Goal: Task Accomplishment & Management: Manage account settings

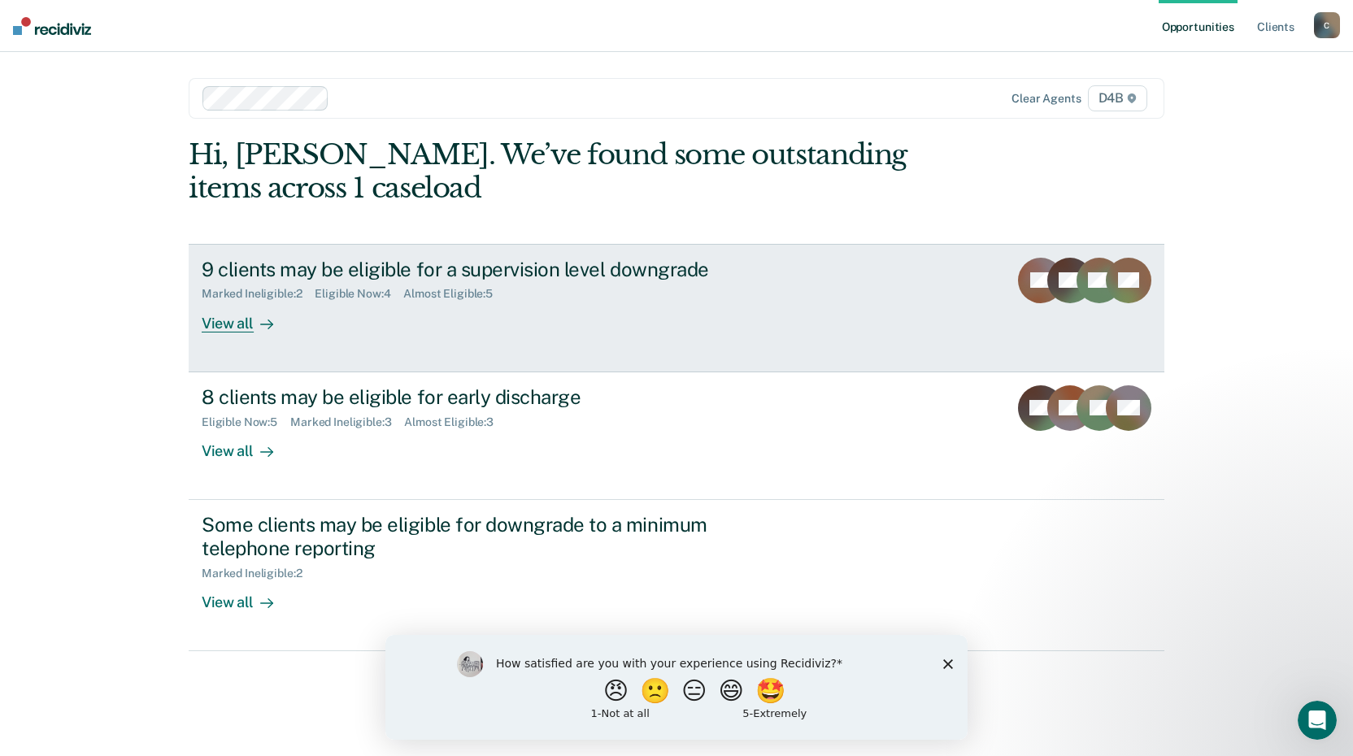
click at [228, 324] on div "View all" at bounding box center [247, 317] width 91 height 32
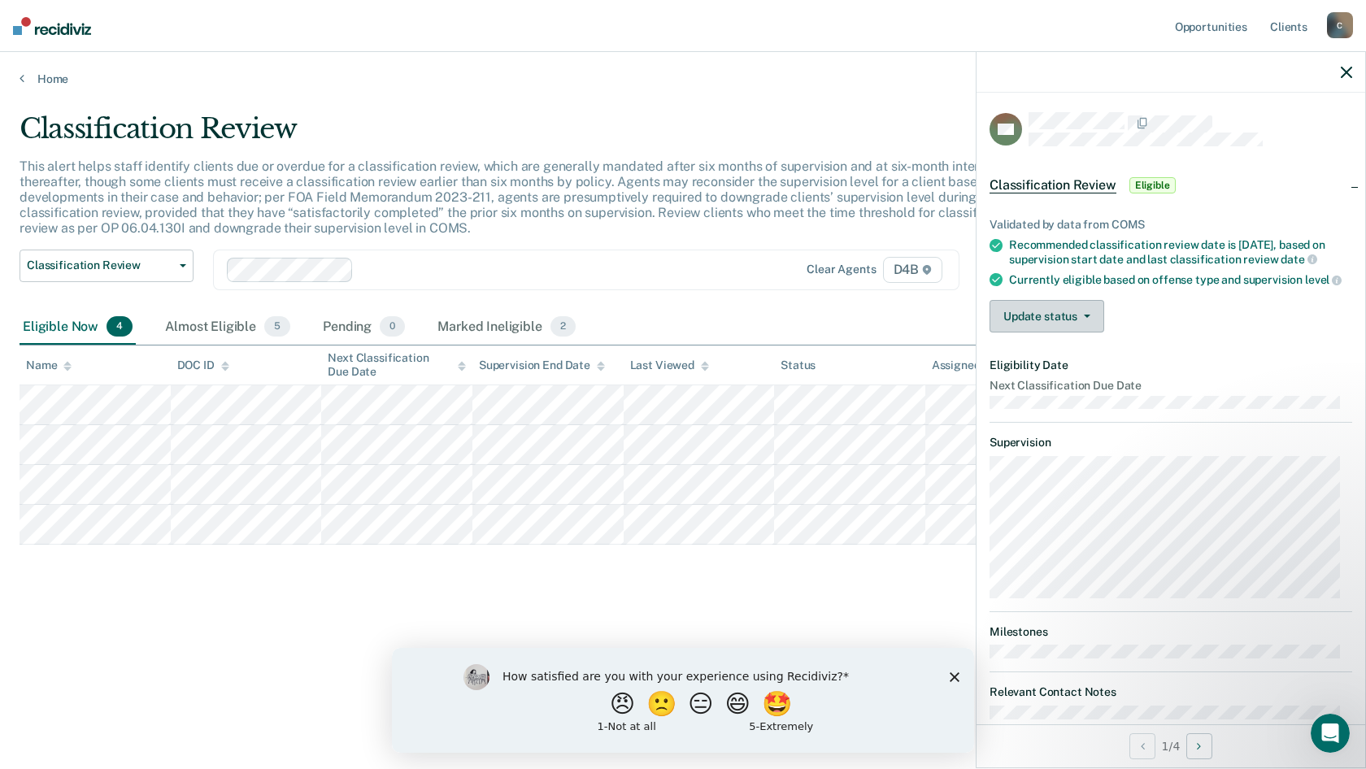
click at [1093, 329] on button "Update status" at bounding box center [1046, 316] width 115 height 33
click at [1053, 394] on button "Mark Ineligible" at bounding box center [1067, 381] width 157 height 26
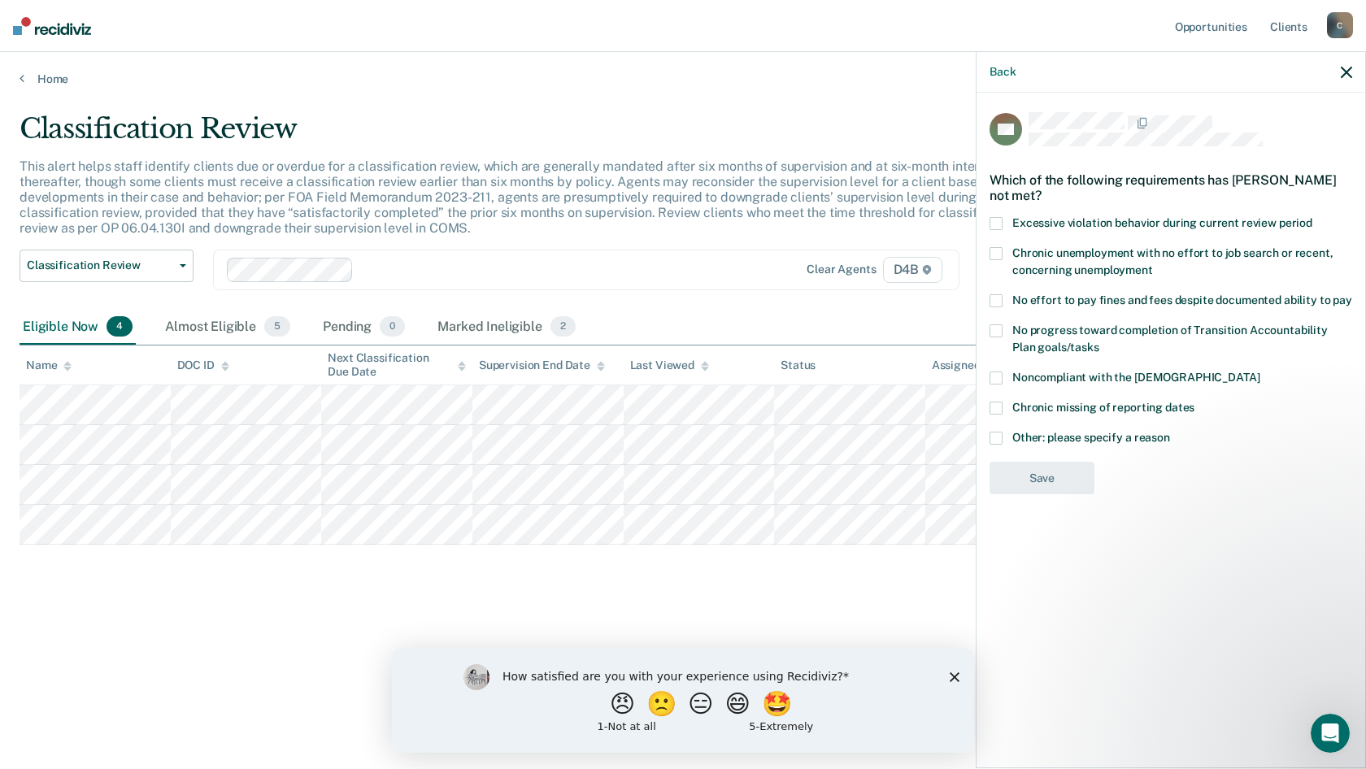
click at [999, 378] on span at bounding box center [995, 377] width 13 height 13
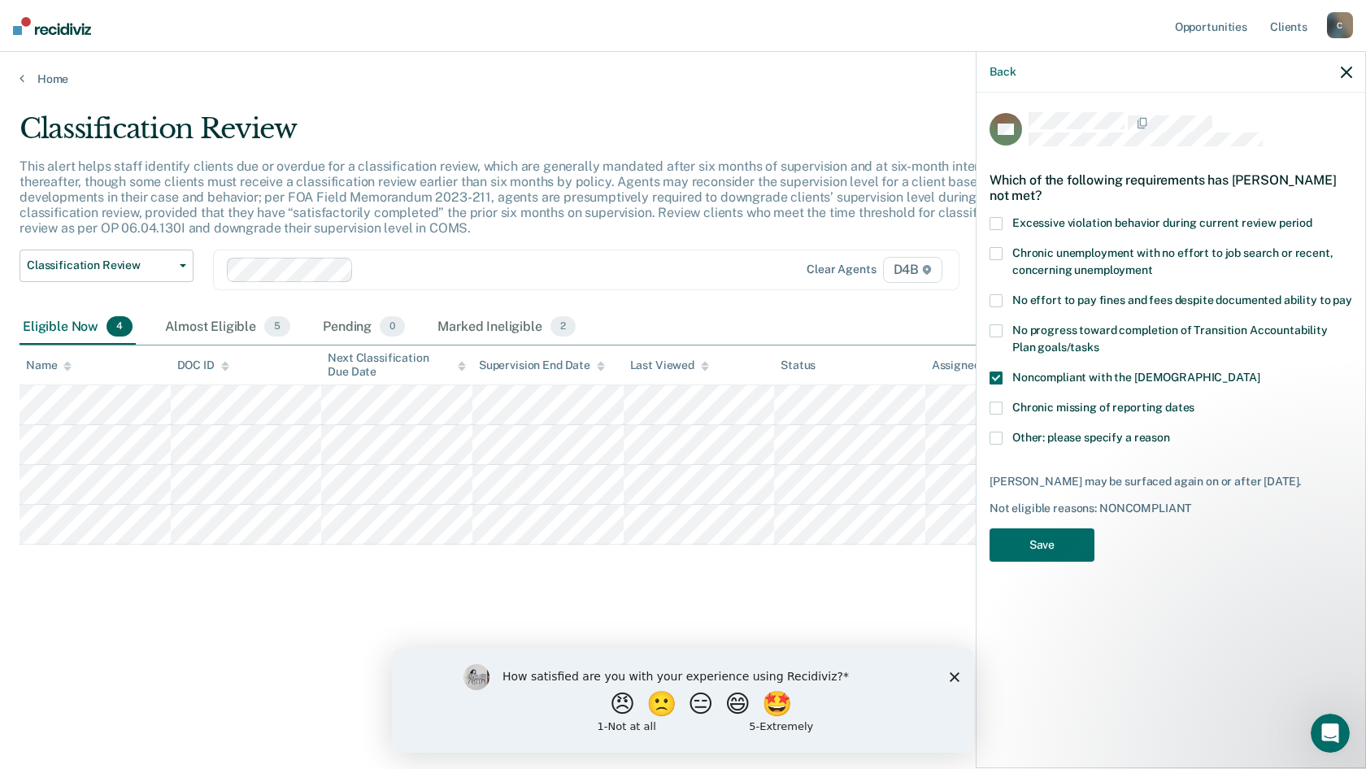
click at [989, 298] on span at bounding box center [995, 300] width 13 height 13
click at [995, 378] on span at bounding box center [995, 377] width 13 height 13
click at [1043, 542] on button "Save" at bounding box center [1041, 544] width 105 height 33
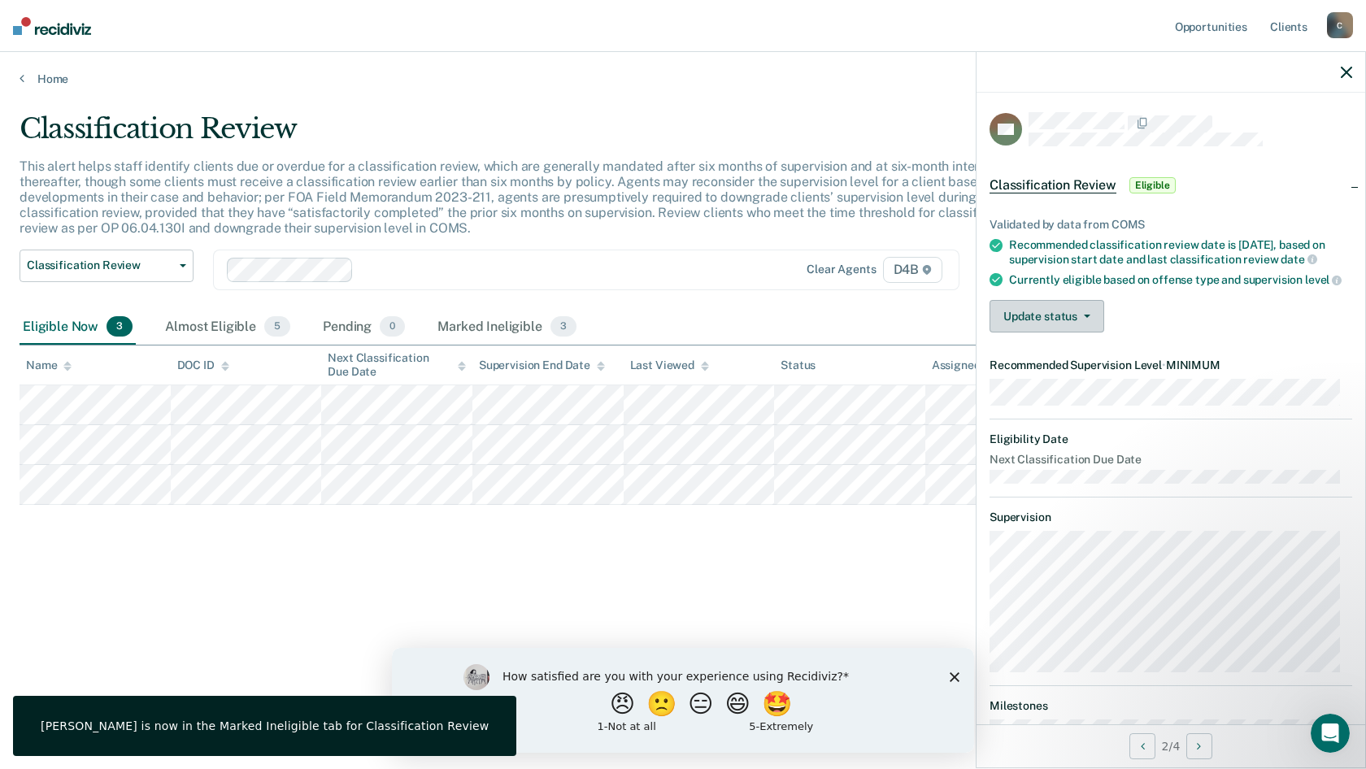
click at [1091, 332] on button "Update status" at bounding box center [1046, 316] width 115 height 33
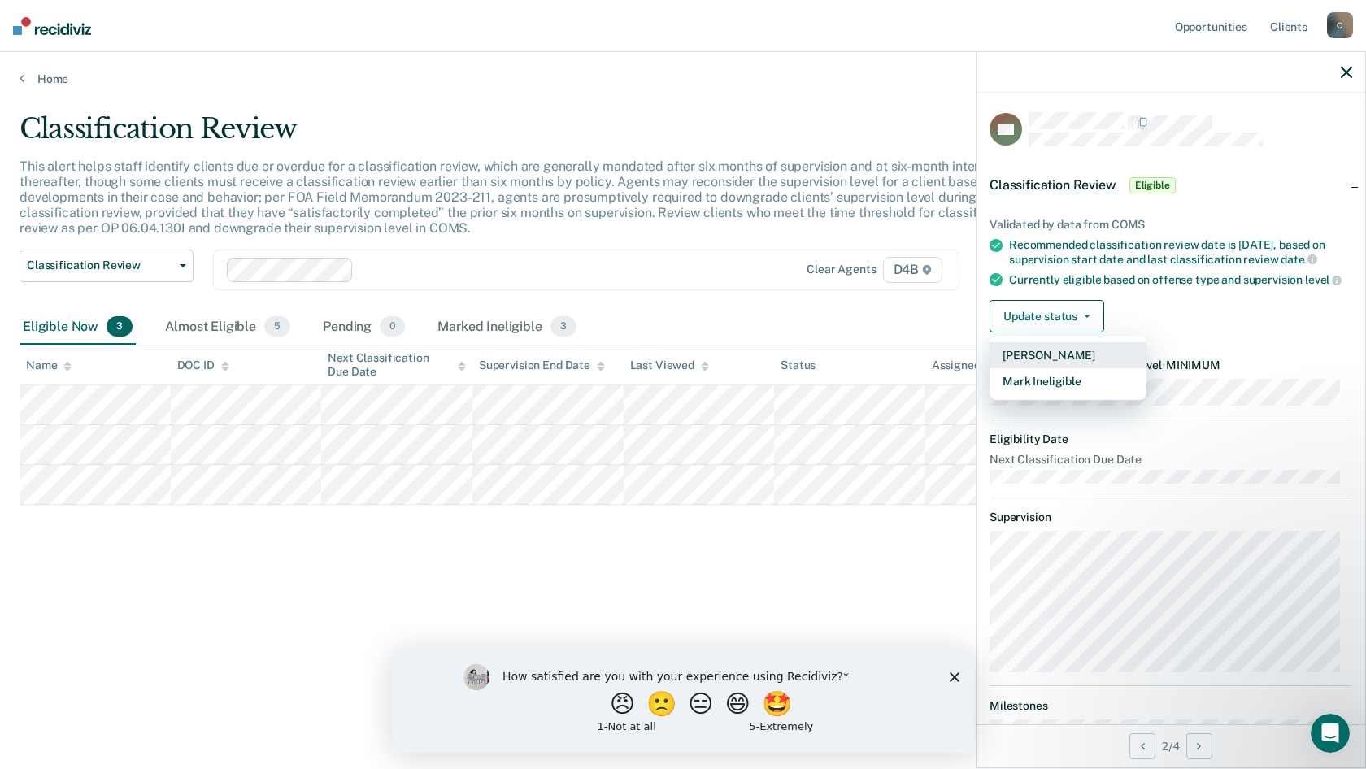
click at [1053, 368] on button "[PERSON_NAME]" at bounding box center [1067, 355] width 157 height 26
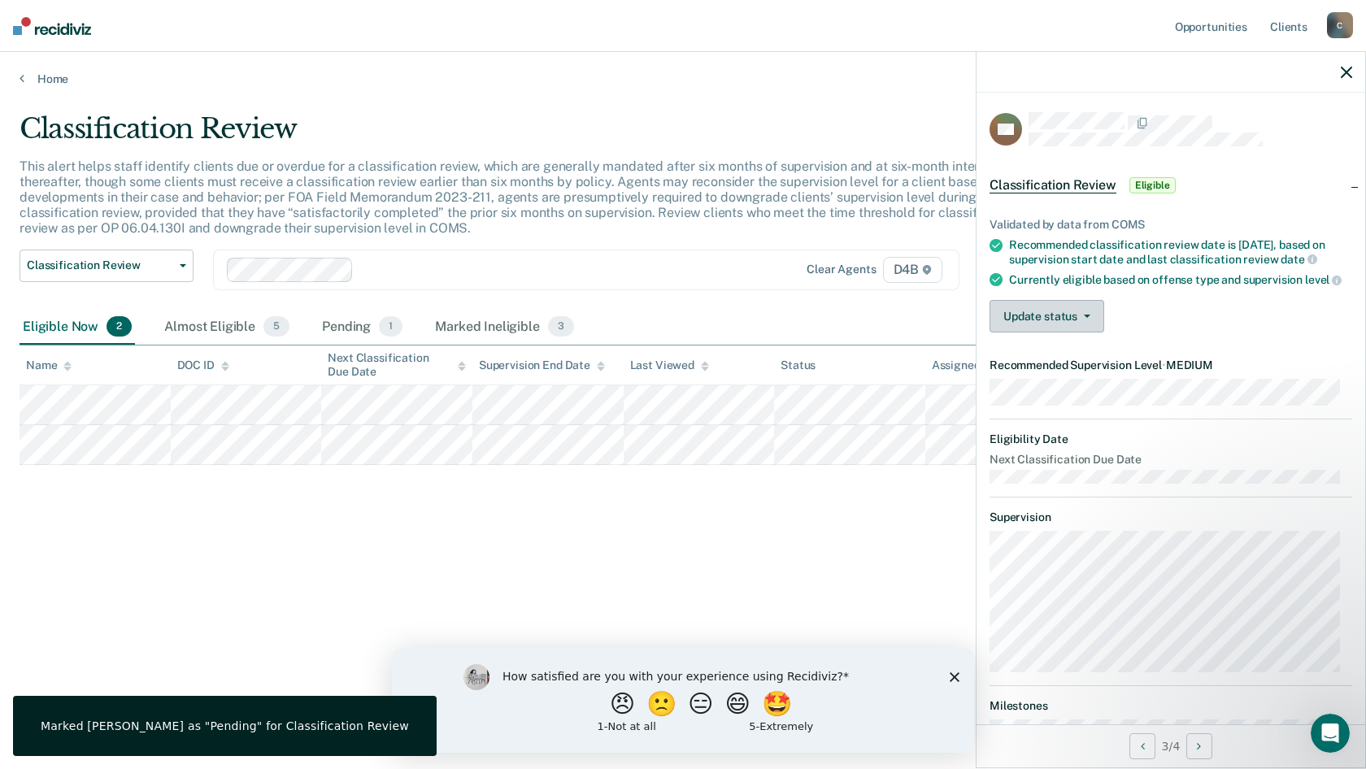
click at [1084, 332] on button "Update status" at bounding box center [1046, 316] width 115 height 33
click at [1044, 394] on button "Mark Ineligible" at bounding box center [1067, 381] width 157 height 26
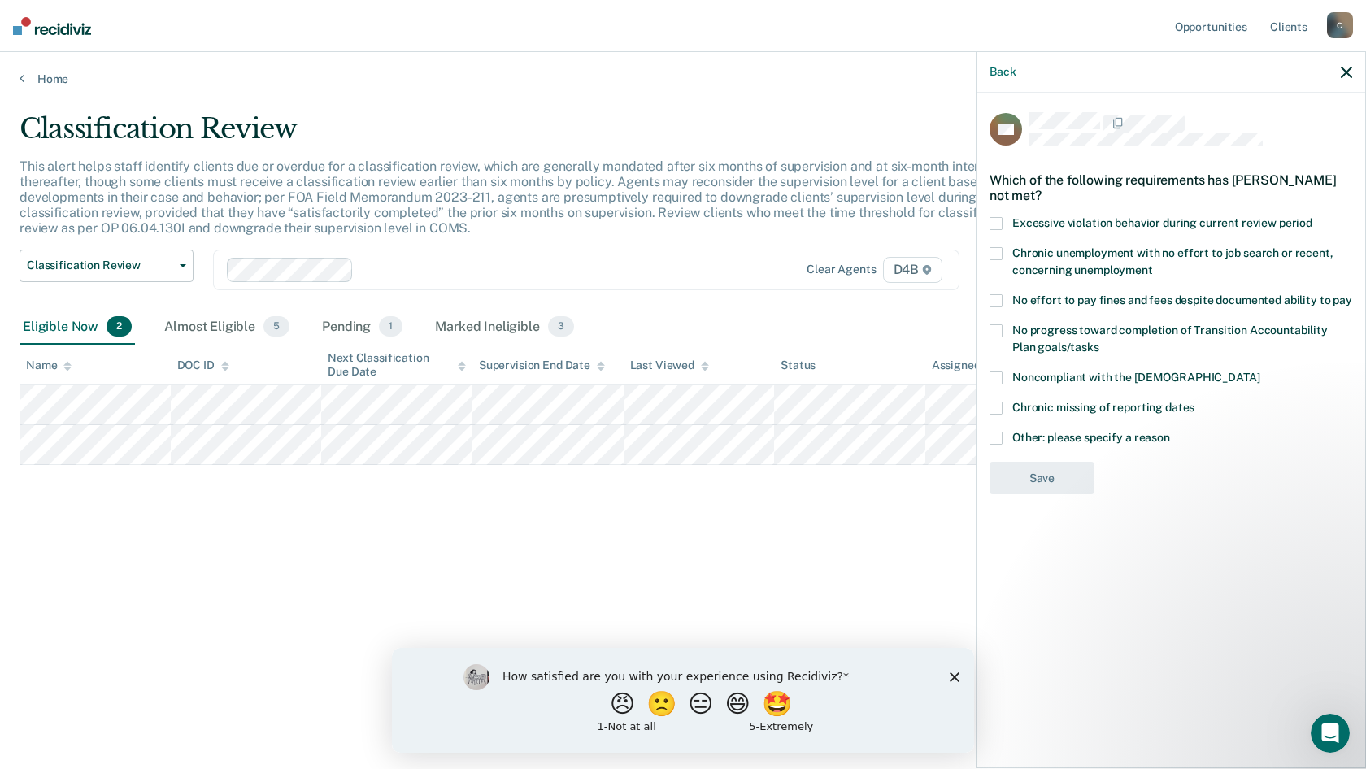
click at [997, 433] on span at bounding box center [995, 438] width 13 height 13
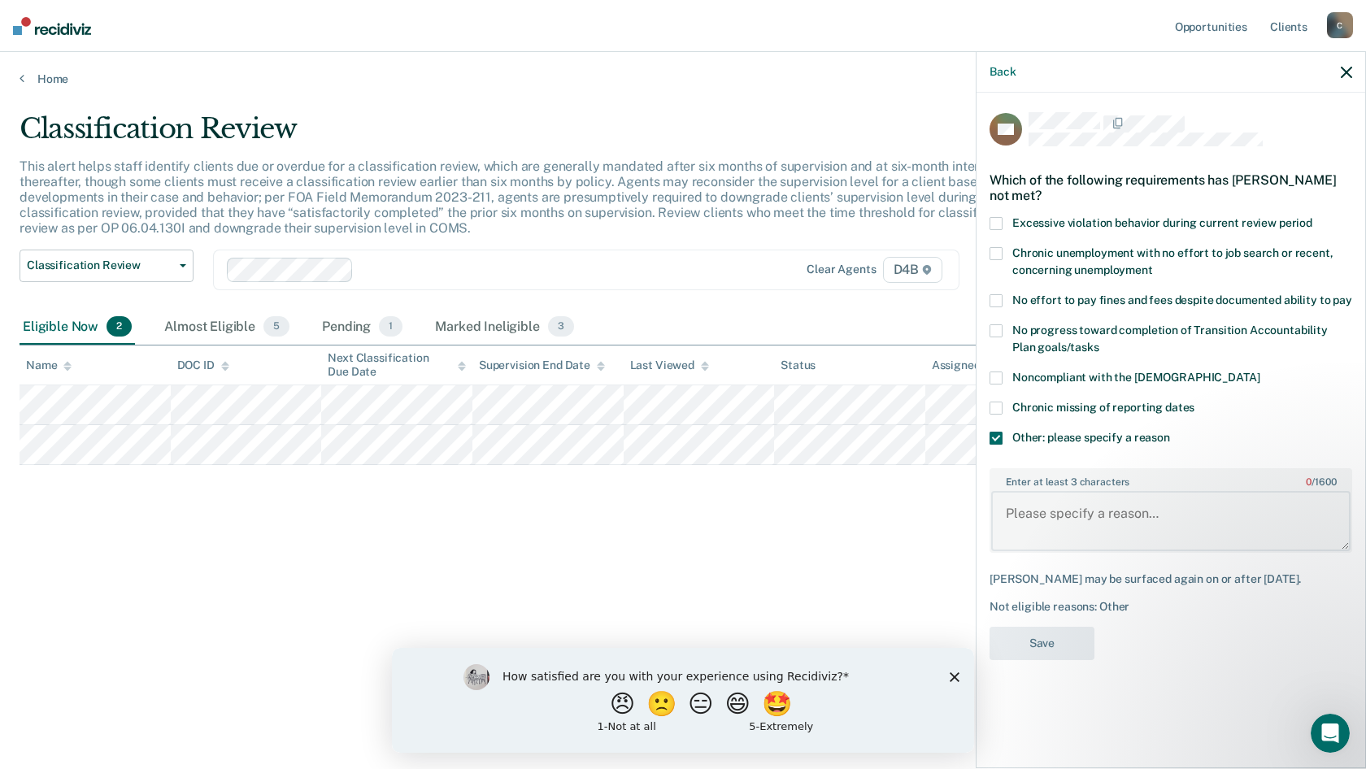
click at [1108, 518] on textarea "Enter at least 3 characters 0 / 1600" at bounding box center [1170, 521] width 359 height 60
type textarea "Continued suspicion of narcotics abuse"
click at [1045, 636] on button "Save" at bounding box center [1041, 643] width 105 height 33
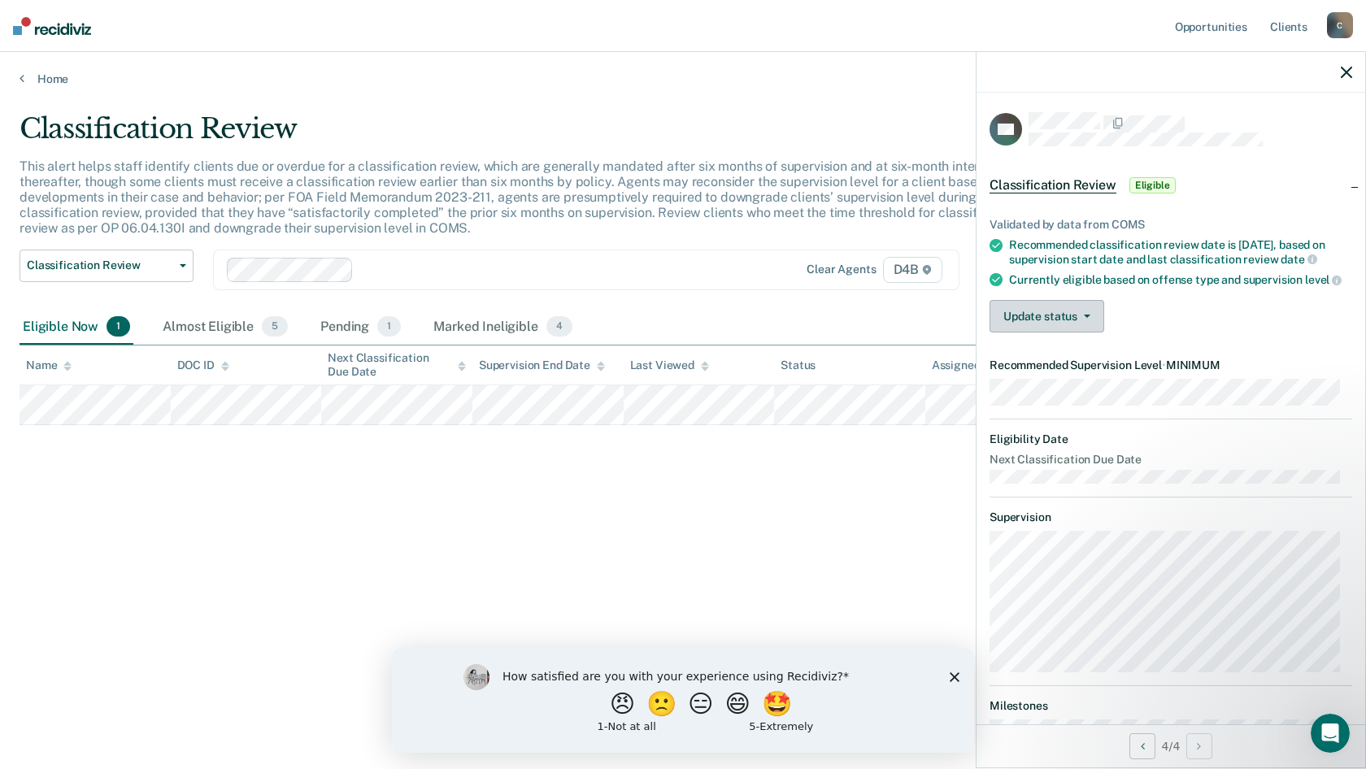
click at [1086, 318] on icon "button" at bounding box center [1086, 316] width 7 height 3
click at [580, 648] on iframe at bounding box center [683, 700] width 582 height 105
click at [1088, 332] on button "Update status" at bounding box center [1046, 316] width 115 height 33
click at [1052, 368] on button "[PERSON_NAME]" at bounding box center [1067, 355] width 157 height 26
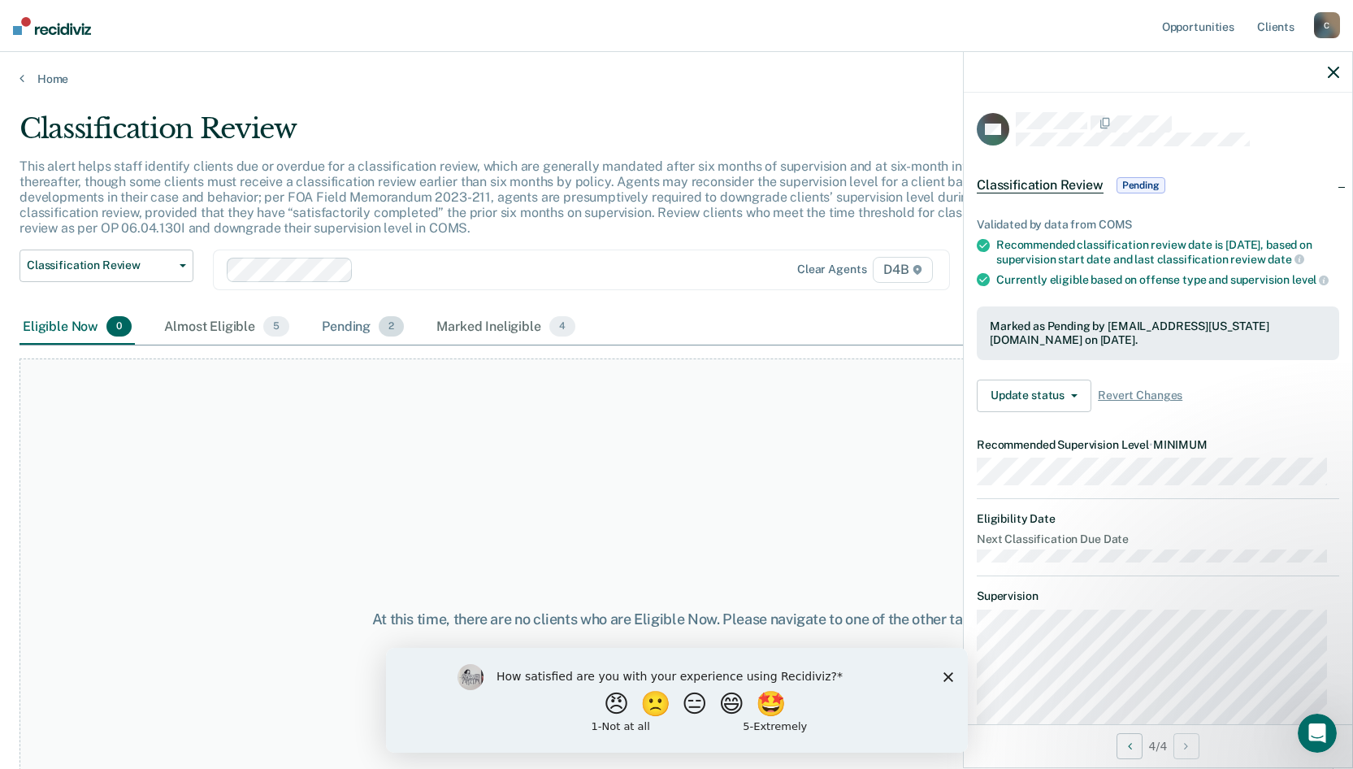
click at [348, 319] on div "Pending 2" at bounding box center [363, 328] width 89 height 36
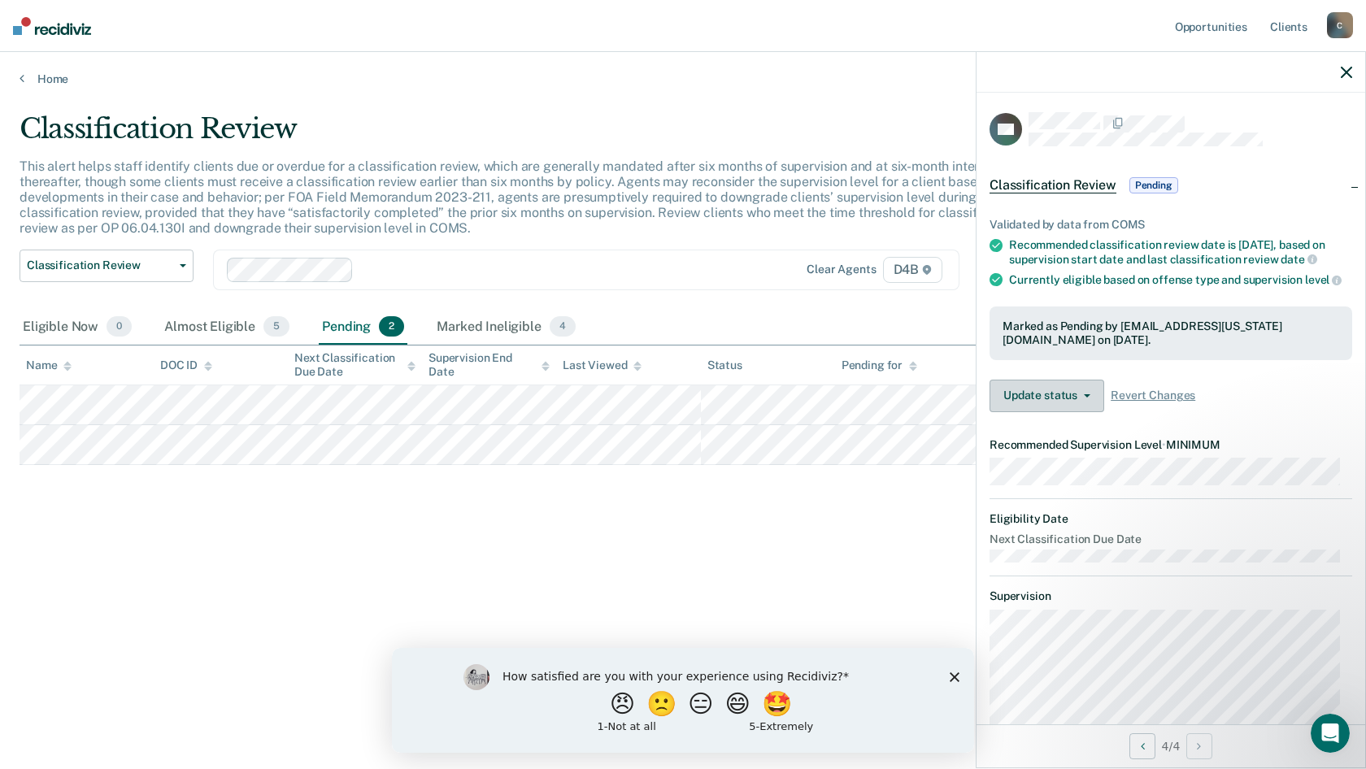
click at [1083, 397] on icon "button" at bounding box center [1086, 395] width 7 height 3
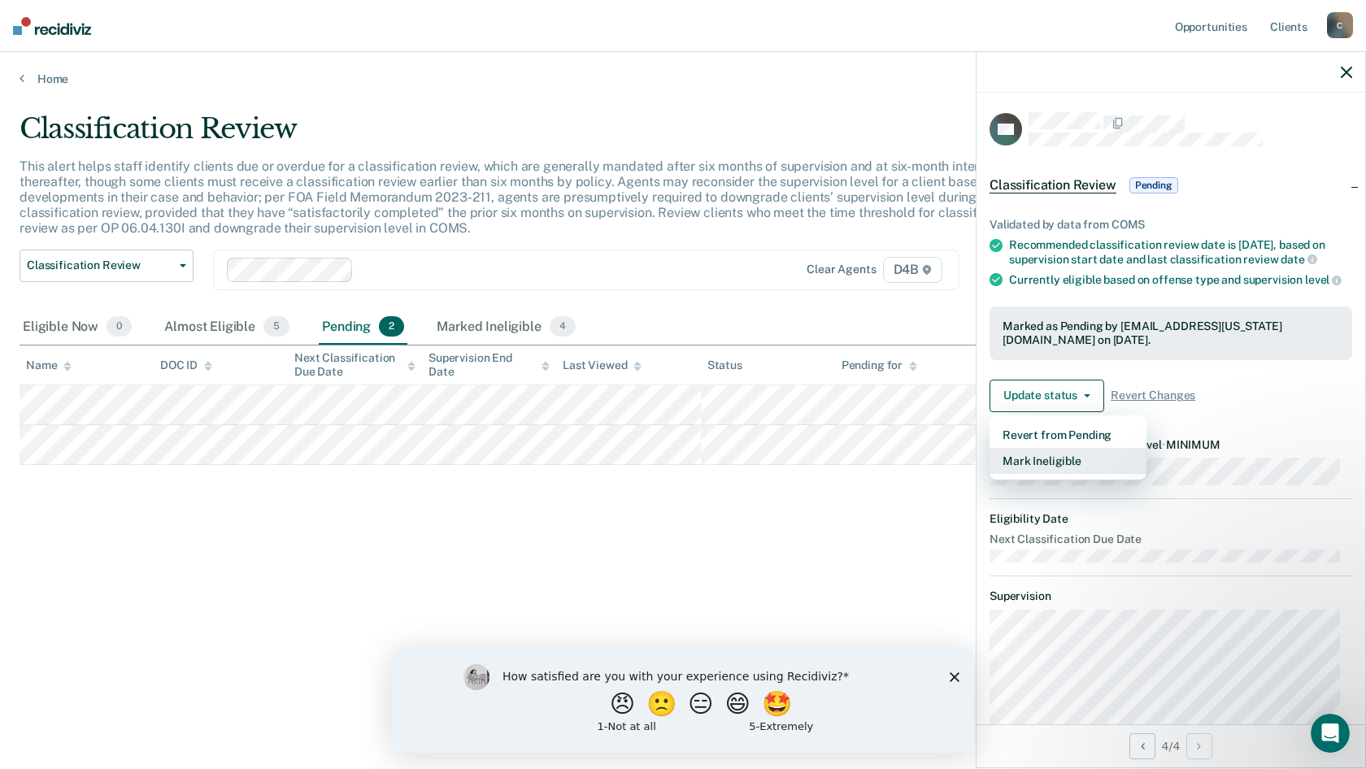
click at [1051, 474] on button "Mark Ineligible" at bounding box center [1067, 461] width 157 height 26
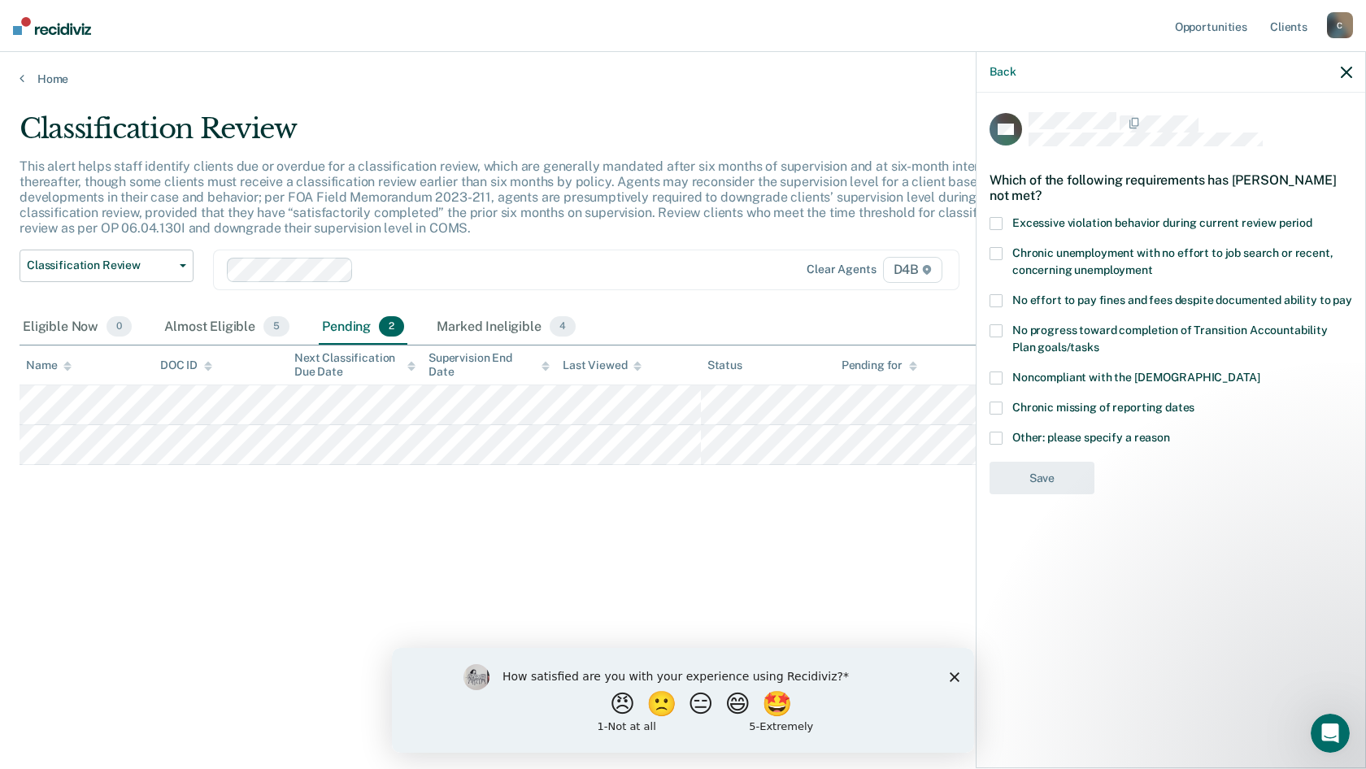
click at [997, 379] on span at bounding box center [995, 377] width 13 height 13
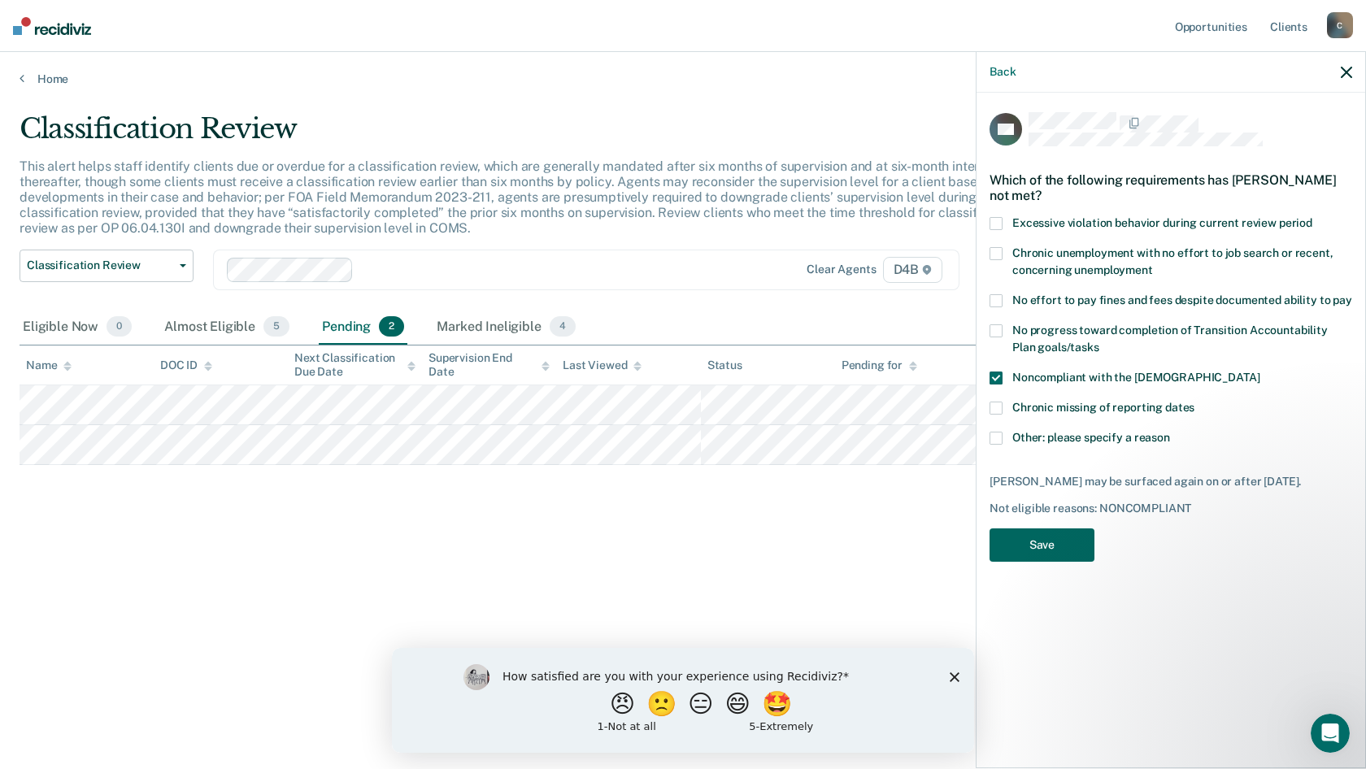
click at [1072, 548] on button "Save" at bounding box center [1041, 544] width 105 height 33
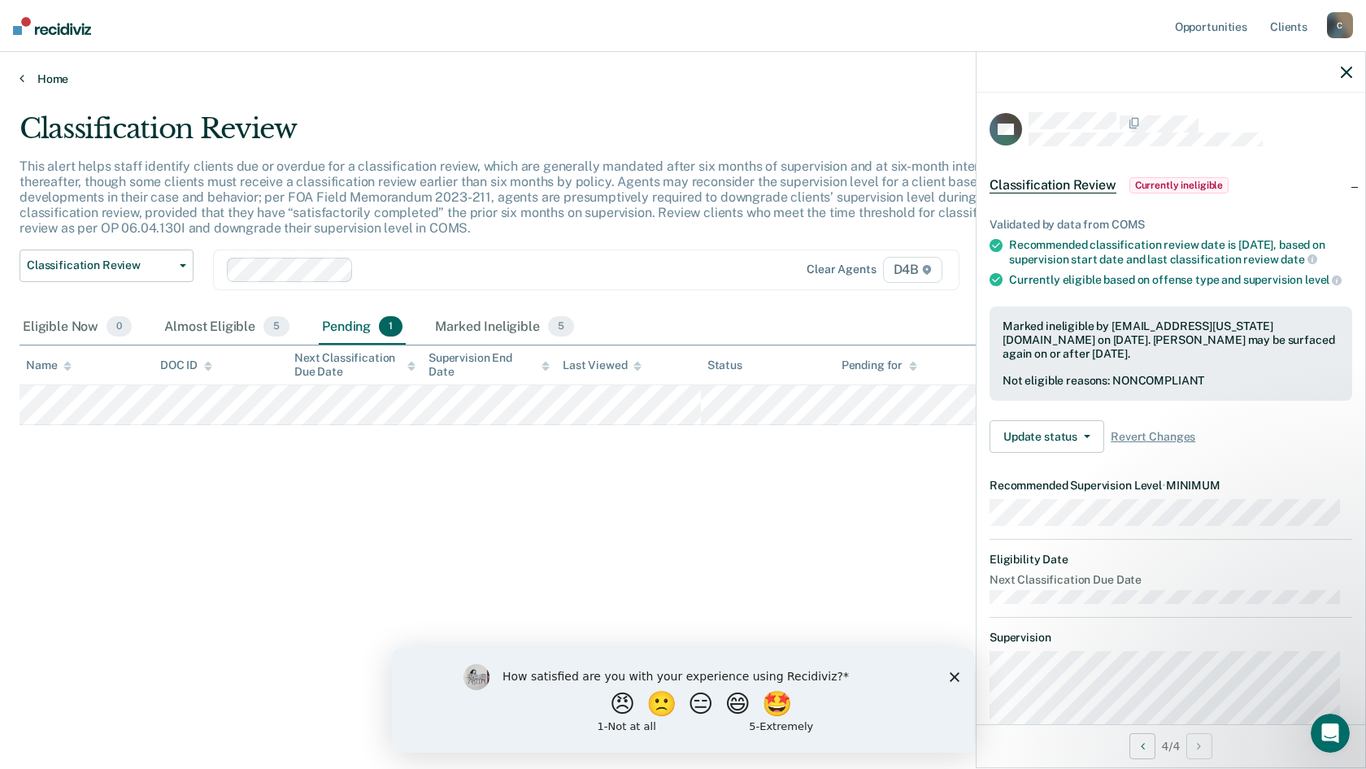
click at [50, 77] on link "Home" at bounding box center [683, 79] width 1327 height 15
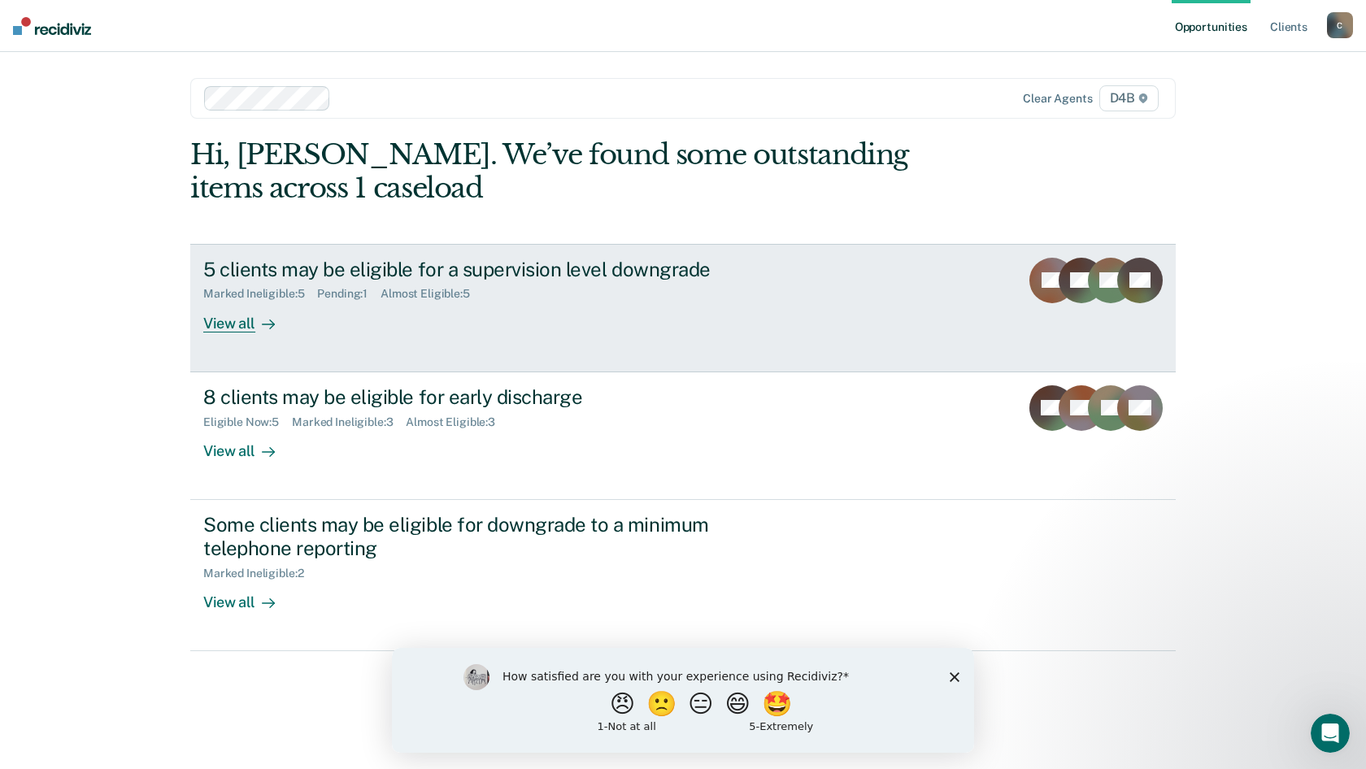
click at [415, 268] on div "5 clients may be eligible for a supervision level downgrade" at bounding box center [488, 270] width 571 height 24
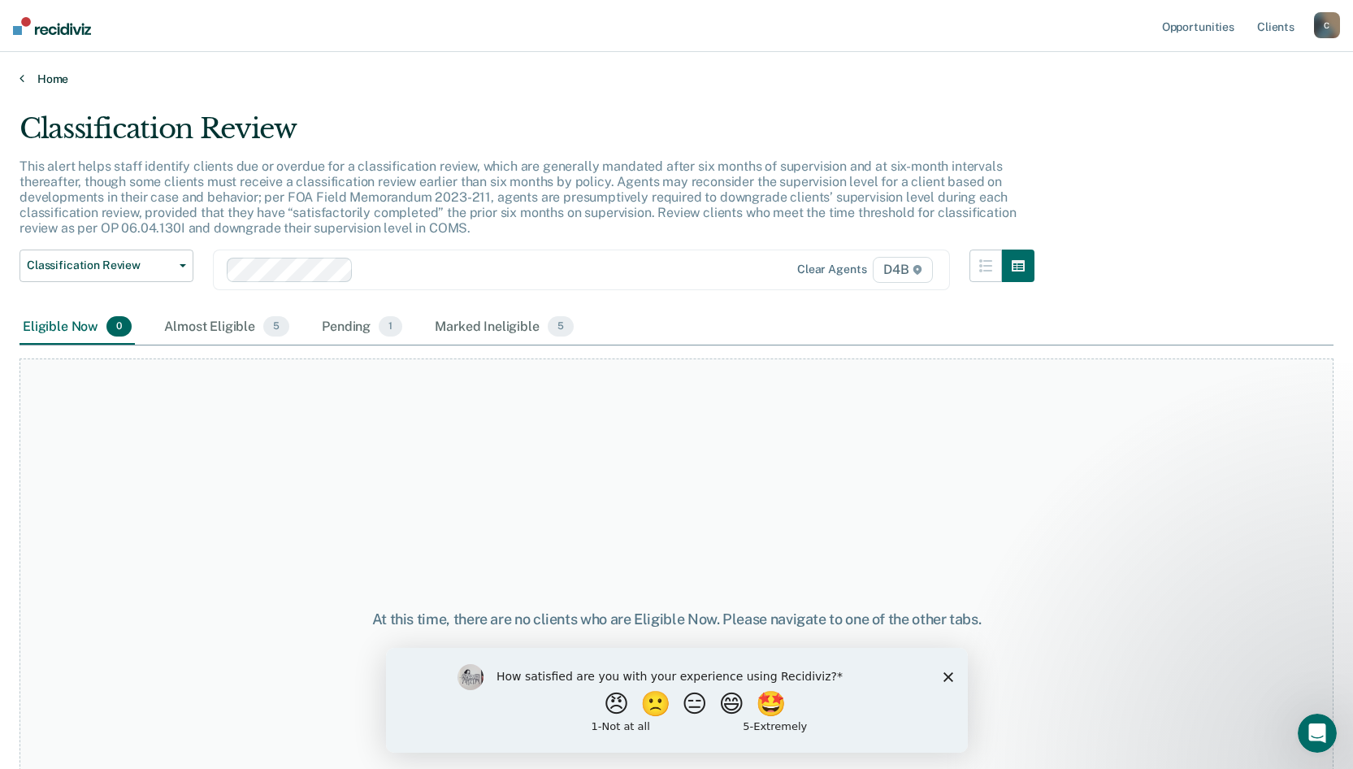
click at [45, 80] on link "Home" at bounding box center [677, 79] width 1314 height 15
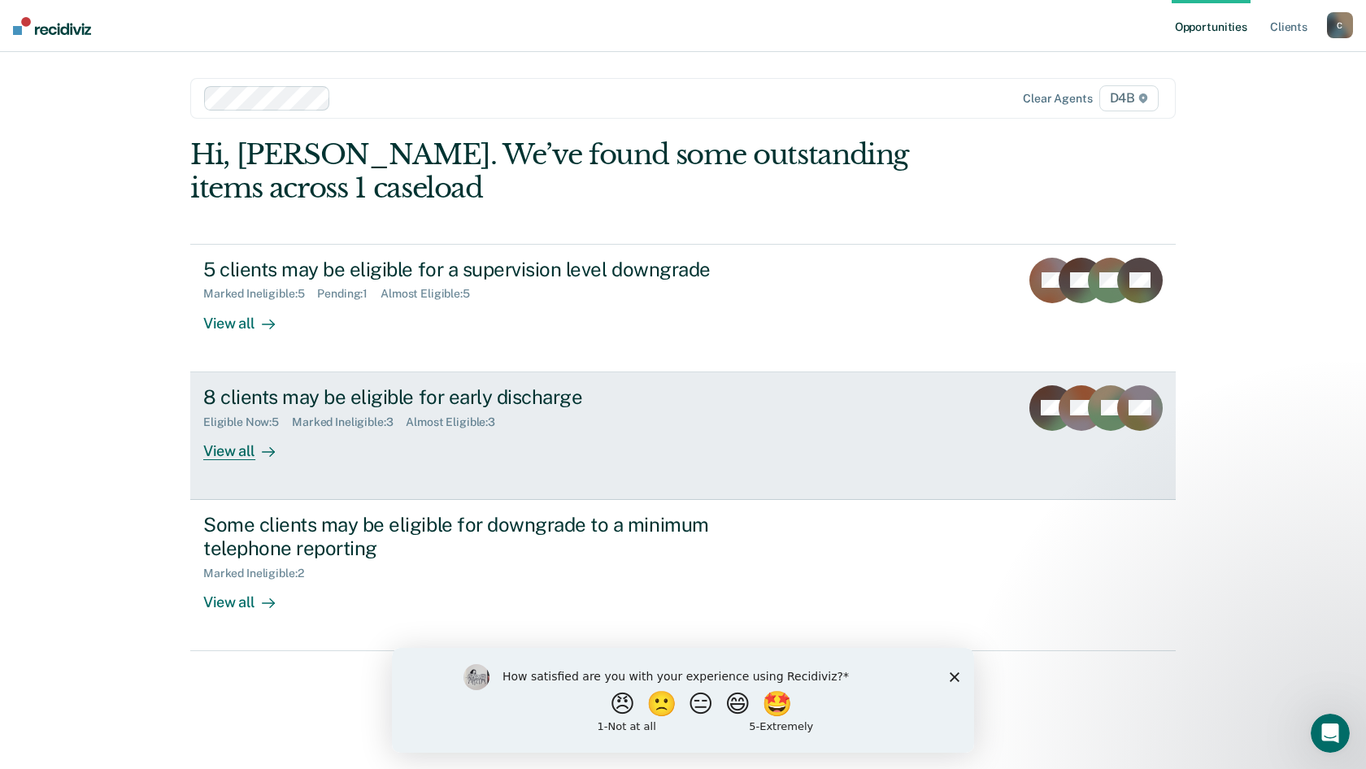
click at [292, 399] on div "8 clients may be eligible for early discharge" at bounding box center [488, 397] width 571 height 24
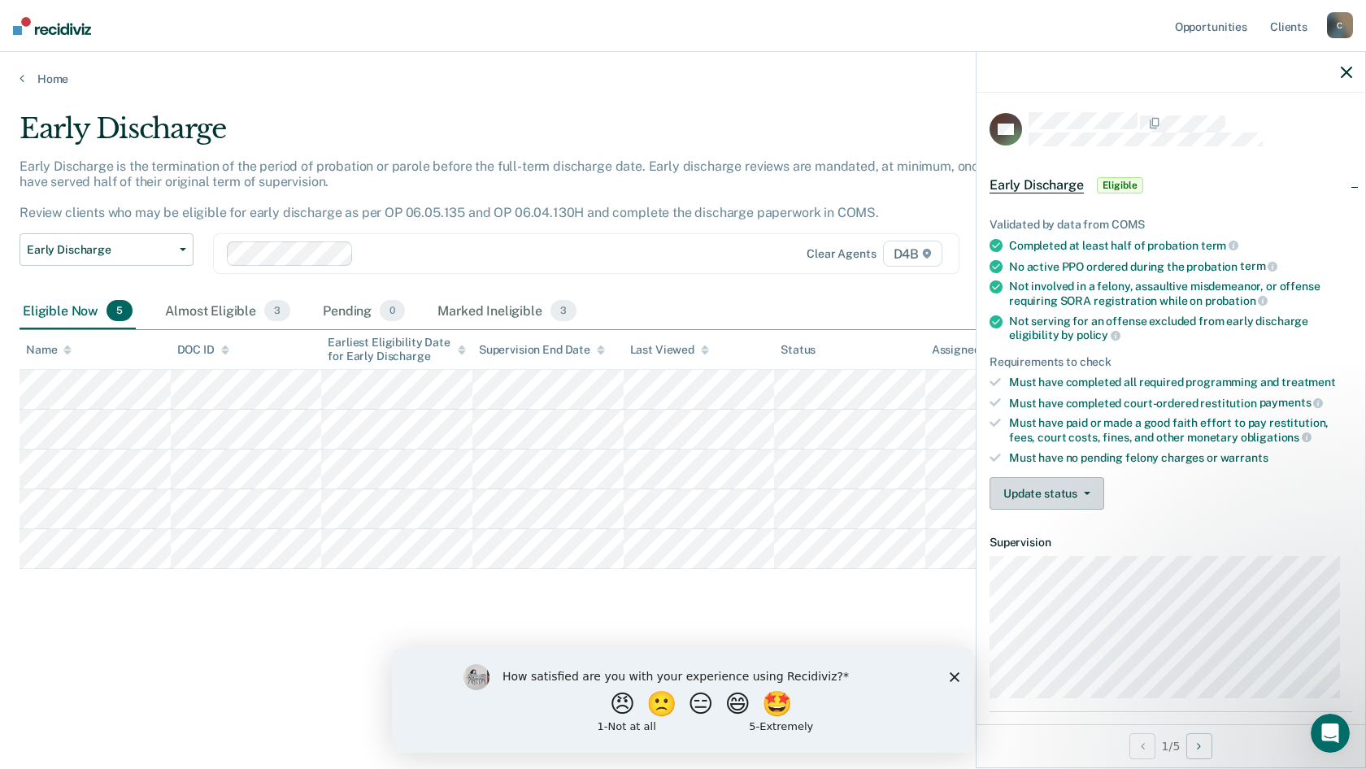
click at [1083, 492] on icon "button" at bounding box center [1086, 493] width 7 height 3
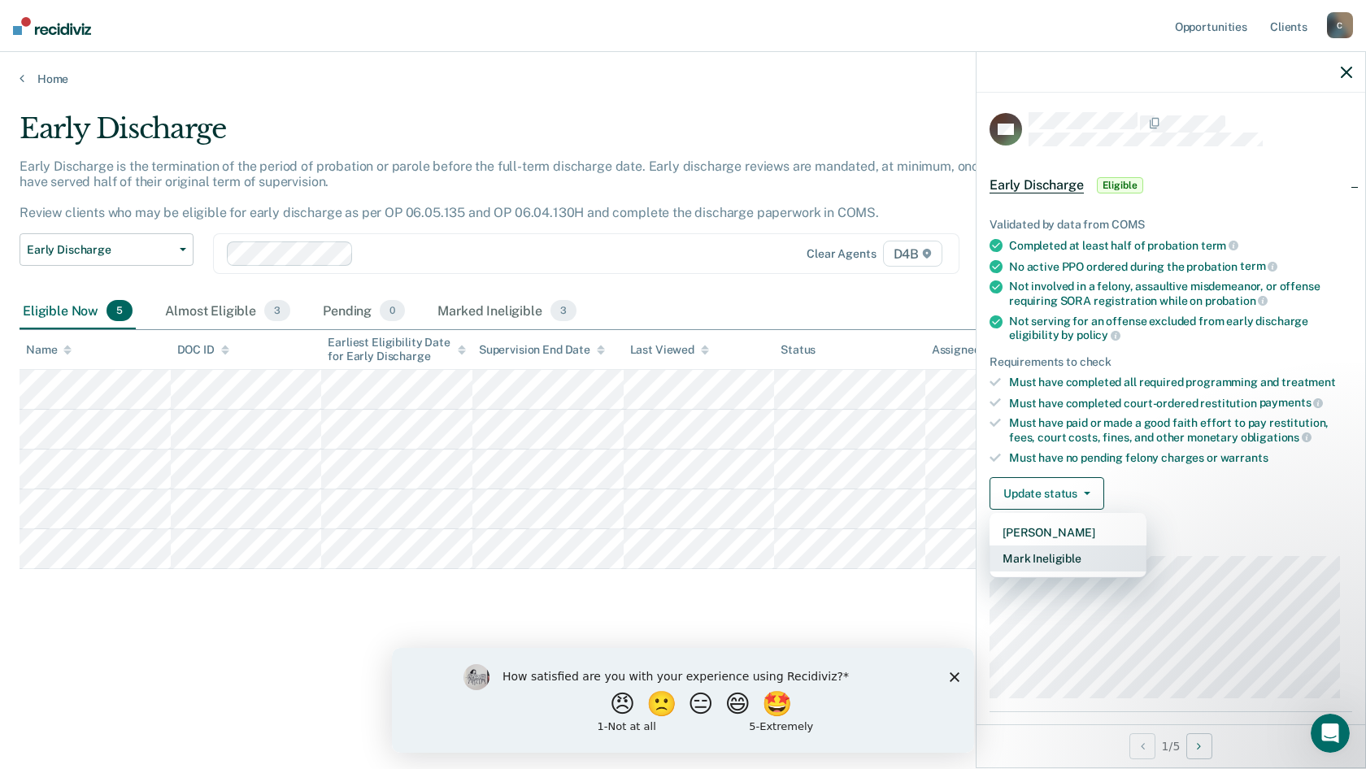
click at [1046, 558] on button "Mark Ineligible" at bounding box center [1067, 558] width 157 height 26
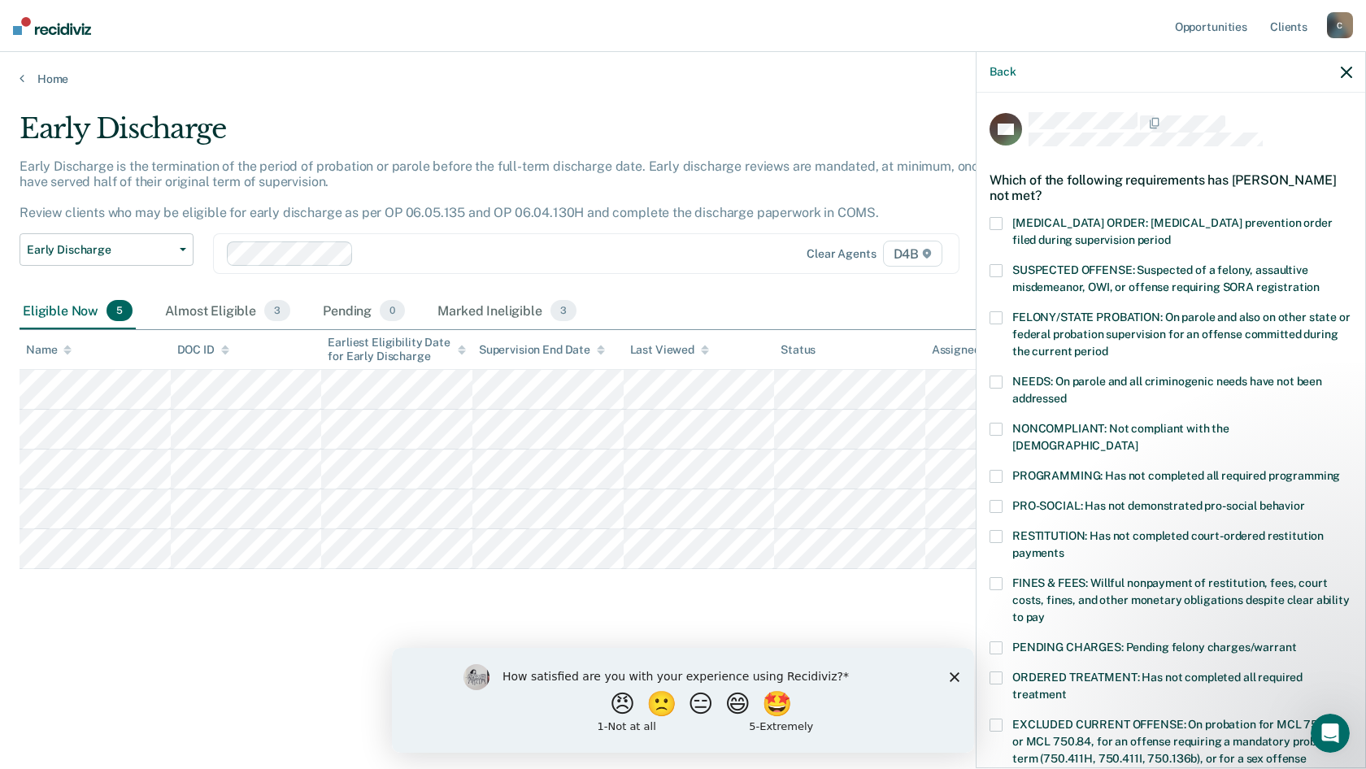
click at [1000, 530] on span at bounding box center [995, 536] width 13 height 13
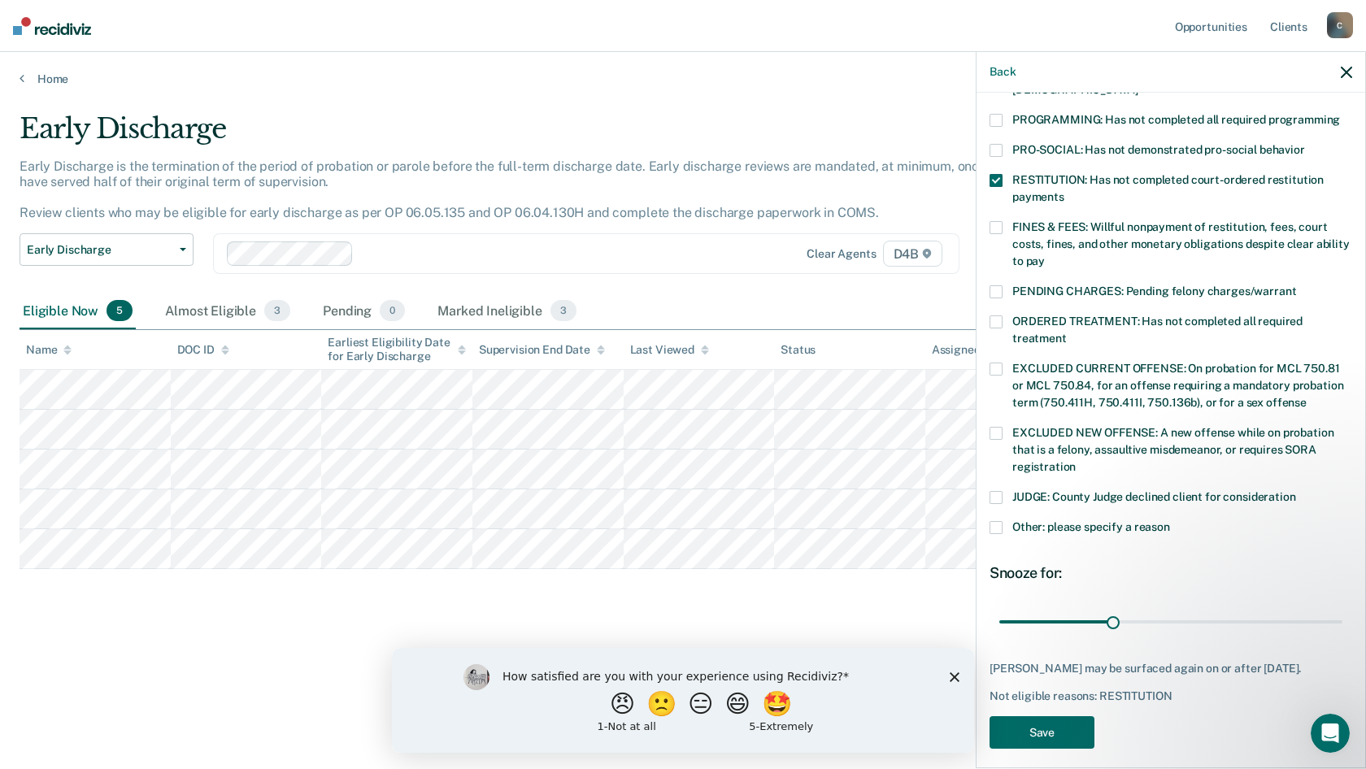
scroll to position [364, 0]
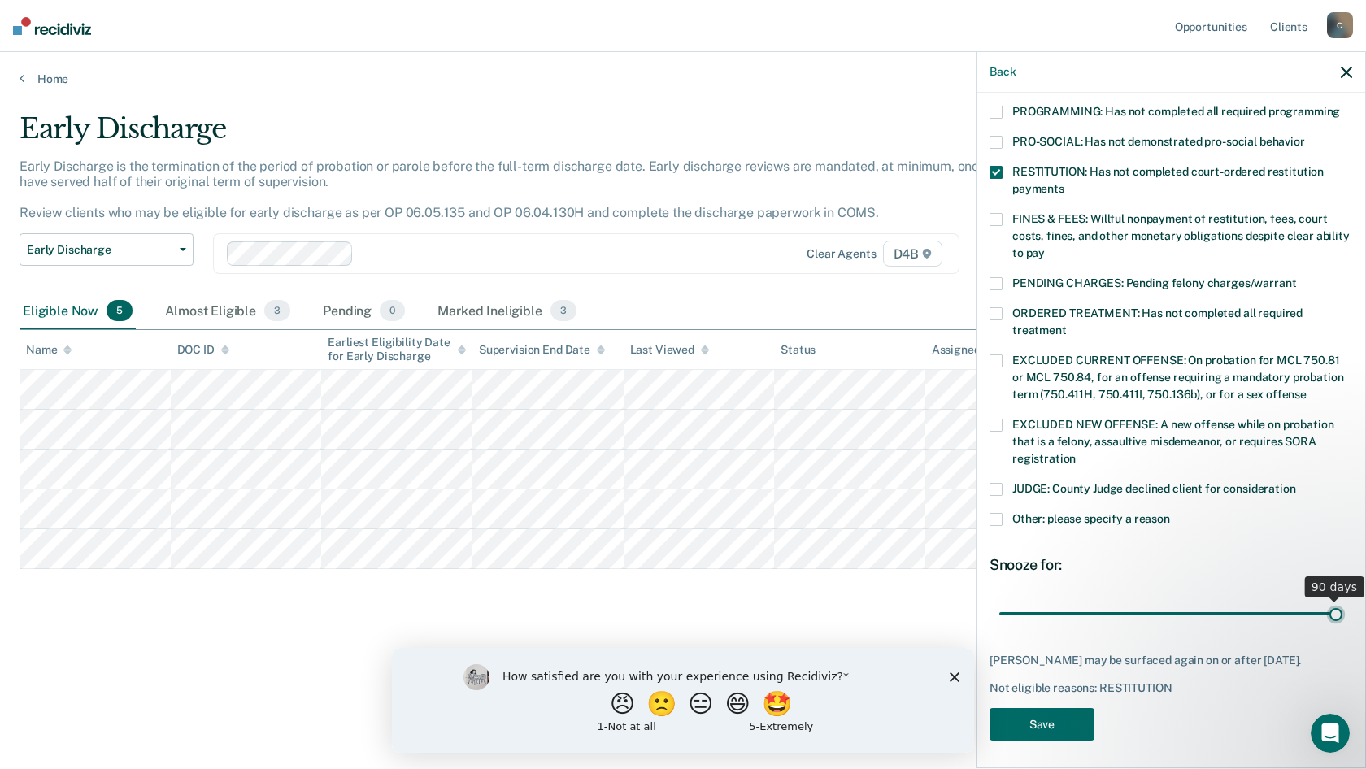
drag, startPoint x: 1109, startPoint y: 594, endPoint x: 1365, endPoint y: 574, distance: 256.0
type input "90"
click at [1342, 599] on input "range" at bounding box center [1170, 613] width 343 height 28
click at [1014, 719] on button "Save" at bounding box center [1041, 724] width 105 height 33
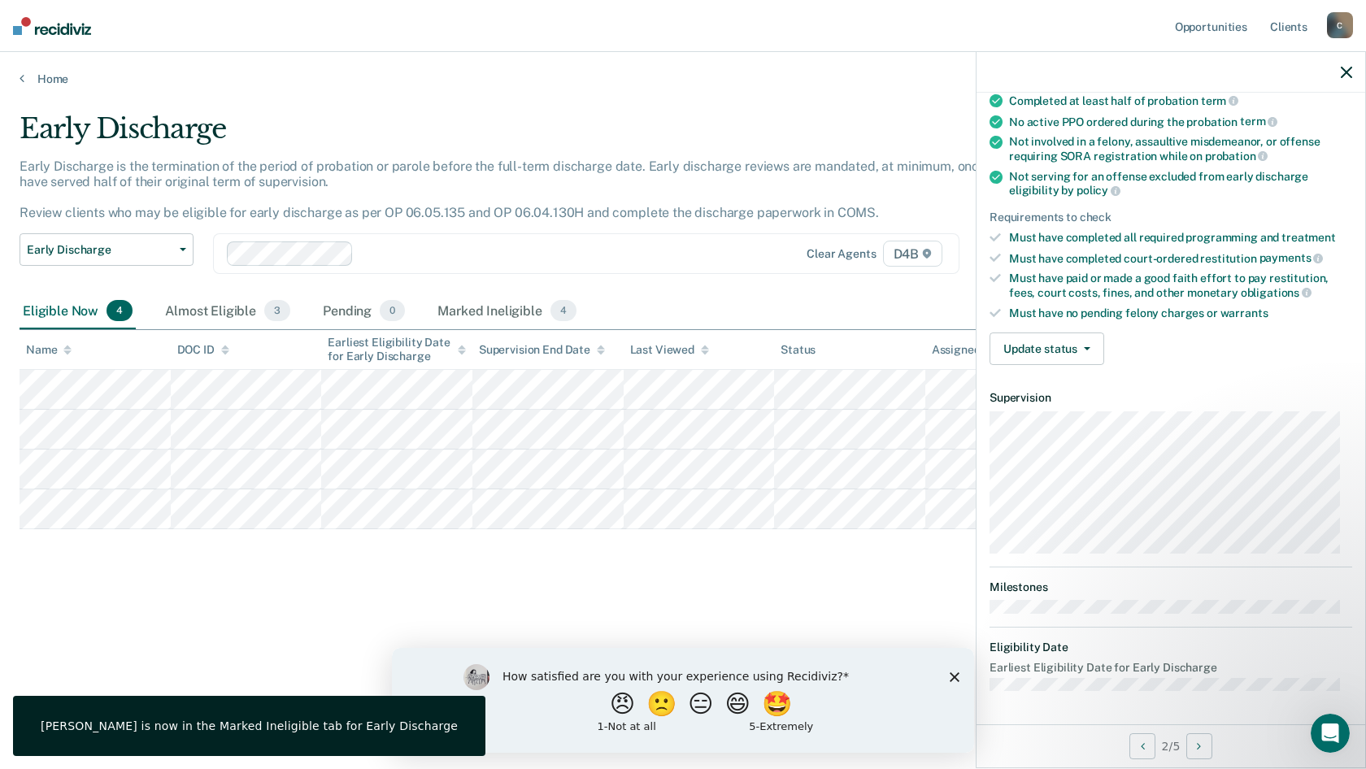
scroll to position [142, 0]
click at [1091, 354] on button "Update status" at bounding box center [1046, 351] width 115 height 33
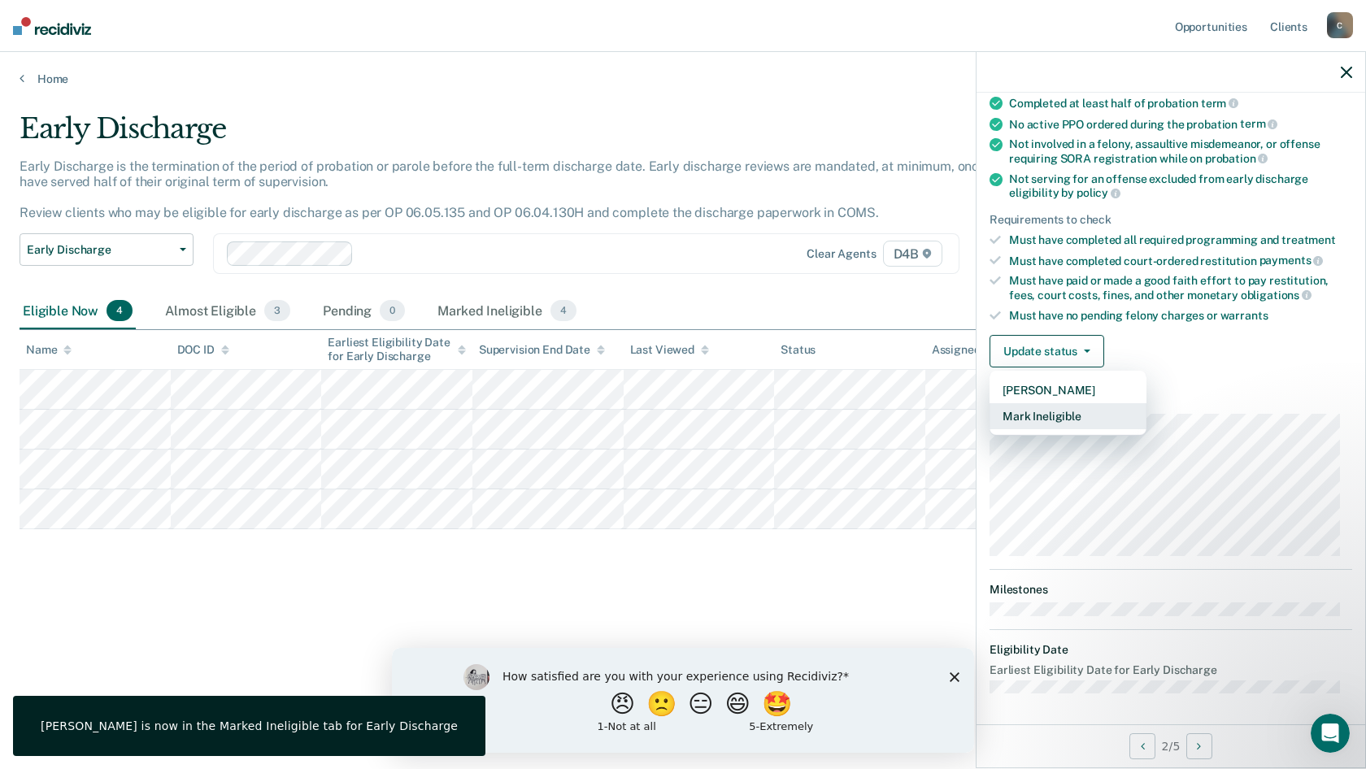
click at [1044, 418] on button "Mark Ineligible" at bounding box center [1067, 416] width 157 height 26
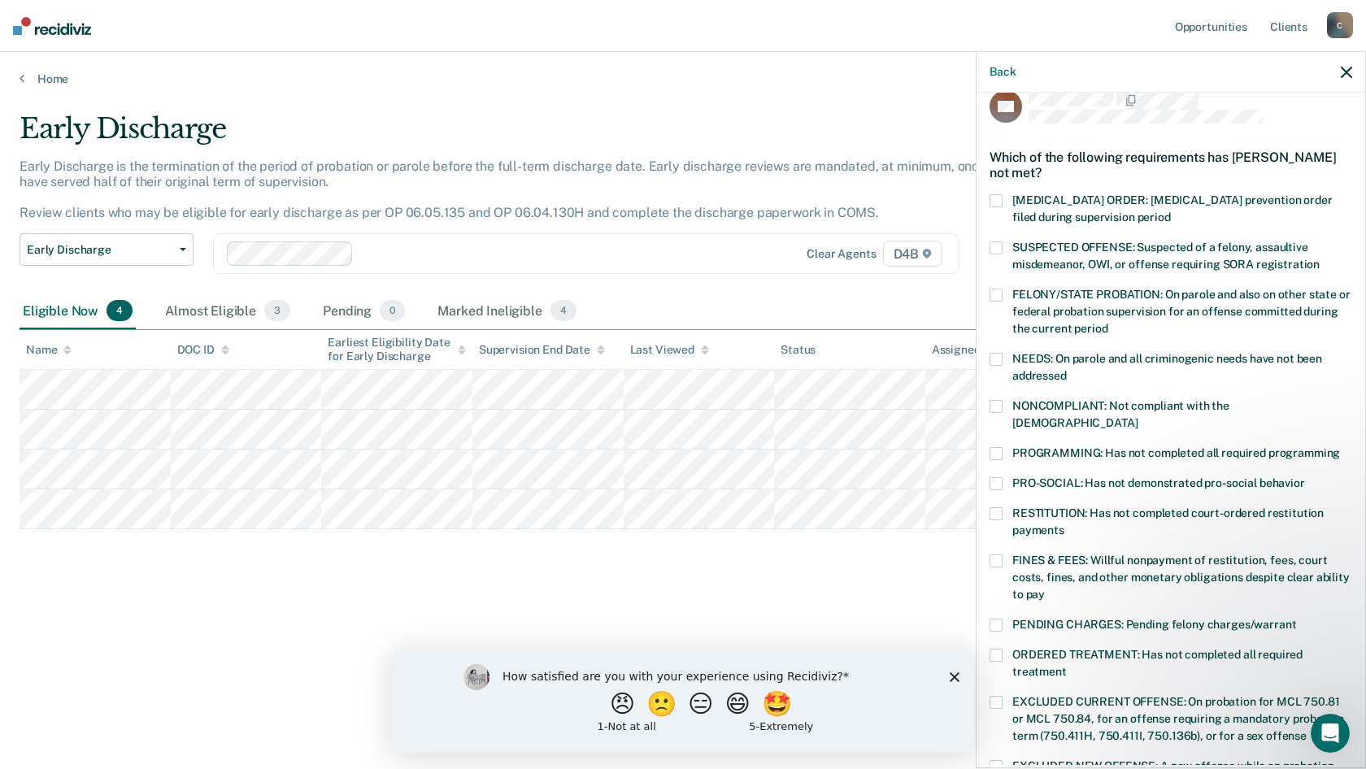
scroll to position [21, 0]
click at [997, 406] on span at bounding box center [995, 408] width 13 height 13
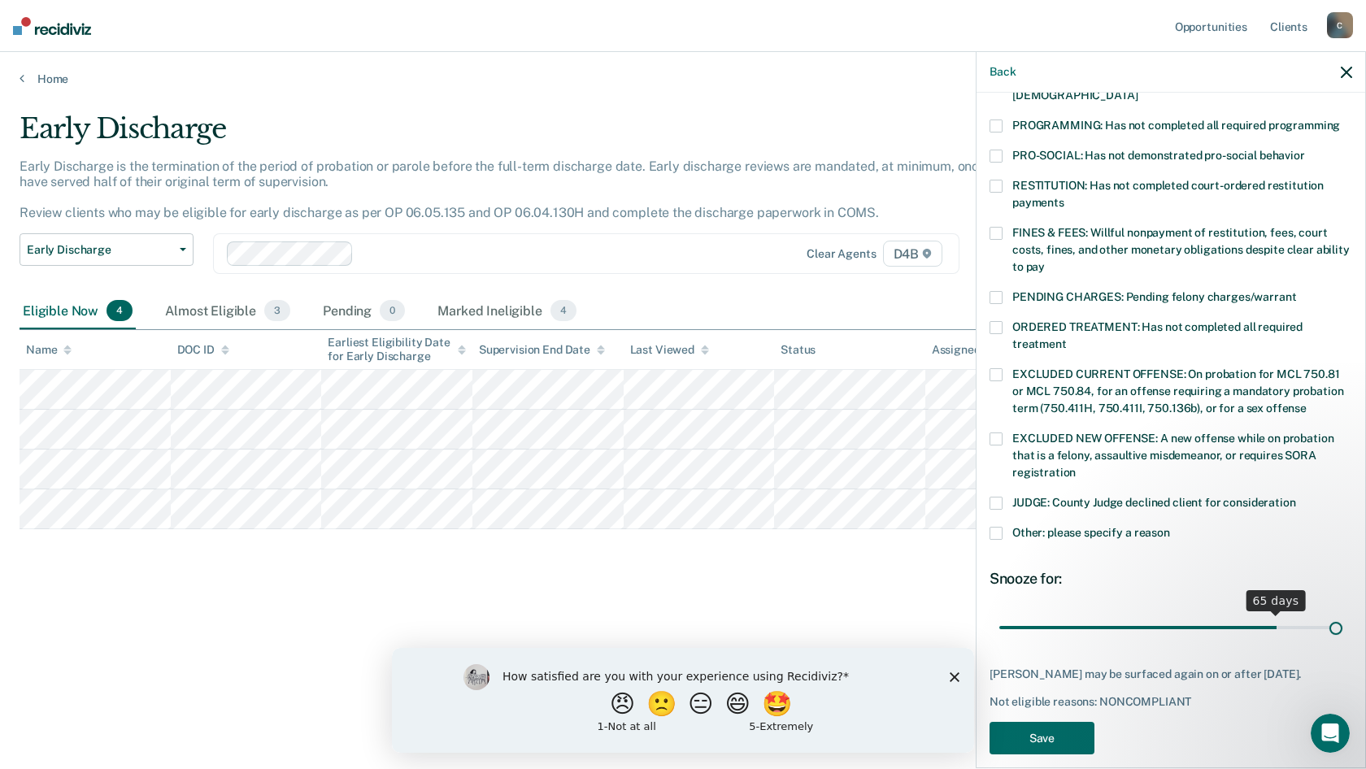
scroll to position [350, 0]
drag, startPoint x: 1125, startPoint y: 594, endPoint x: 1365, endPoint y: 610, distance: 240.3
type input "79"
click at [1342, 613] on input "range" at bounding box center [1170, 627] width 343 height 28
click at [1036, 727] on button "Save" at bounding box center [1041, 738] width 105 height 33
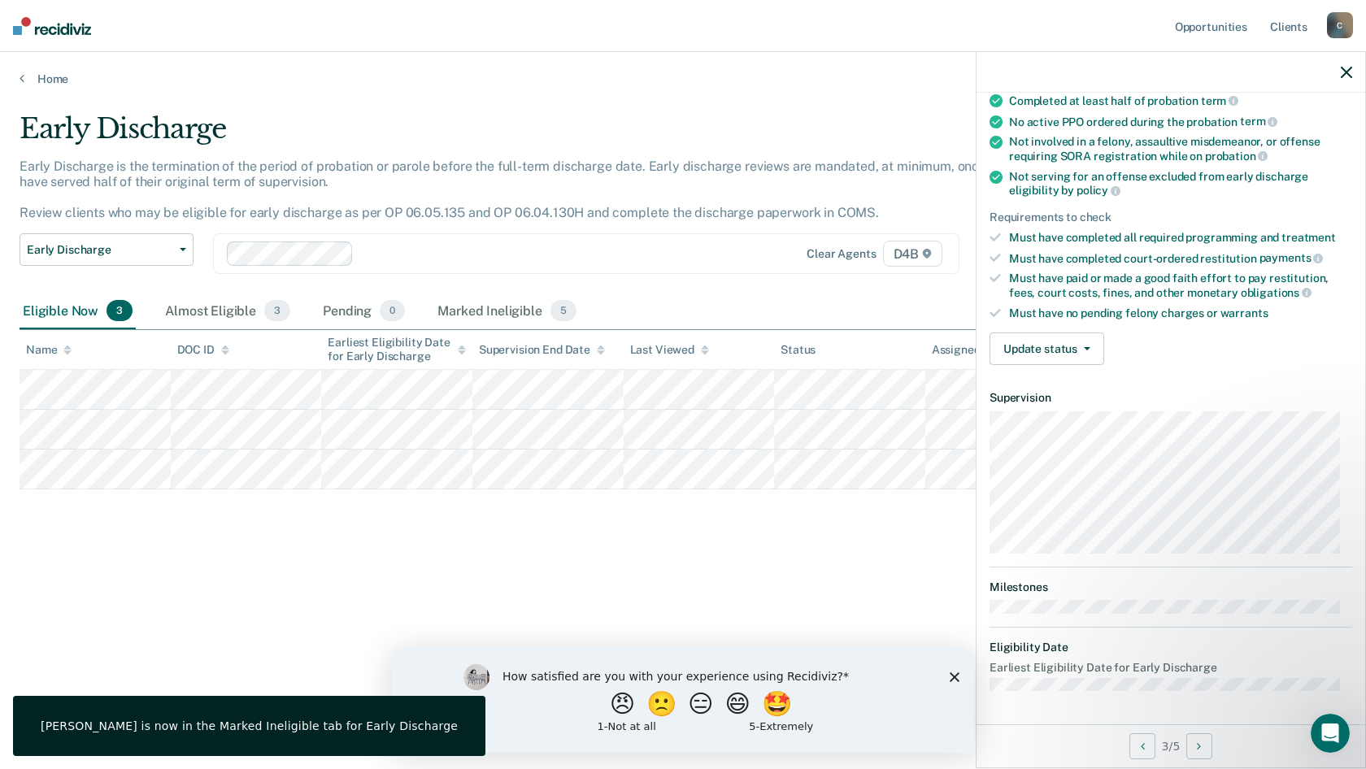
scroll to position [142, 0]
click at [1079, 350] on span "button" at bounding box center [1083, 351] width 13 height 3
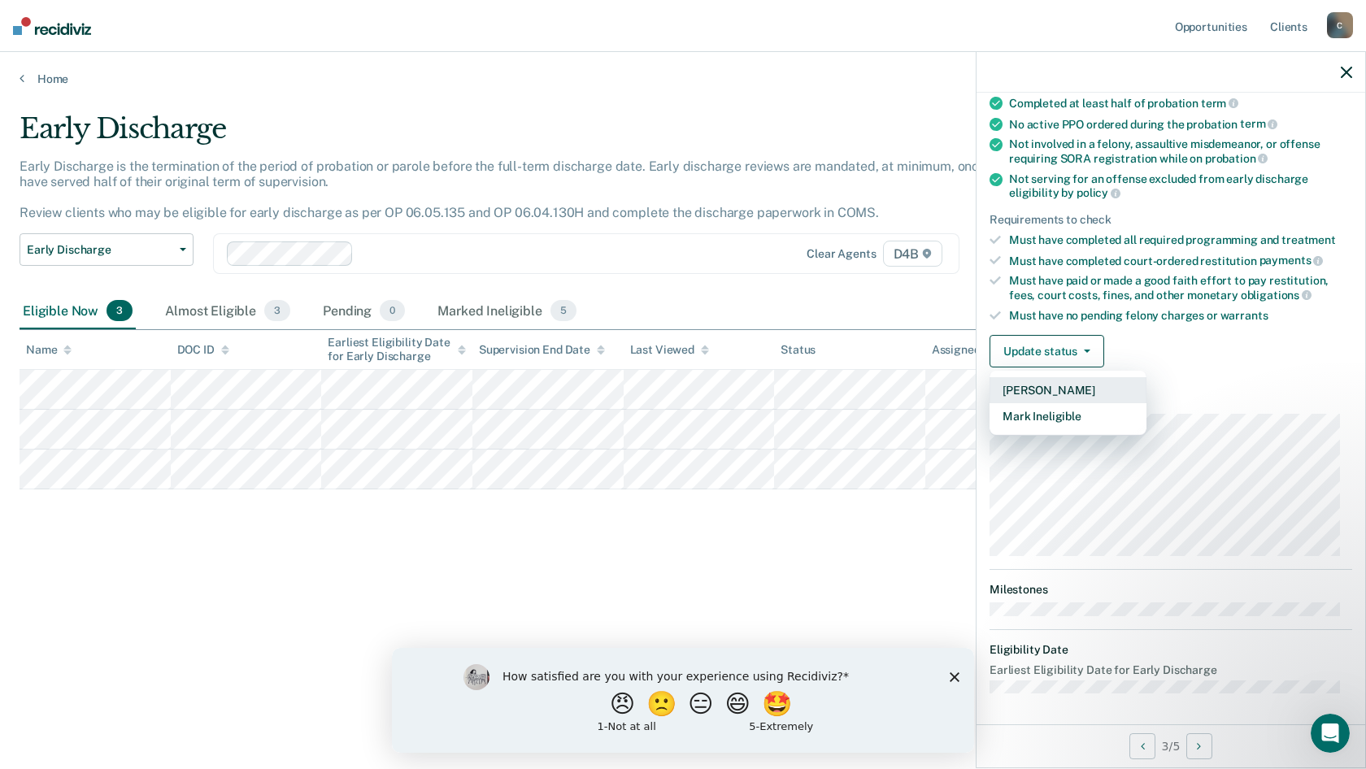
click at [1047, 386] on button "[PERSON_NAME]" at bounding box center [1067, 390] width 157 height 26
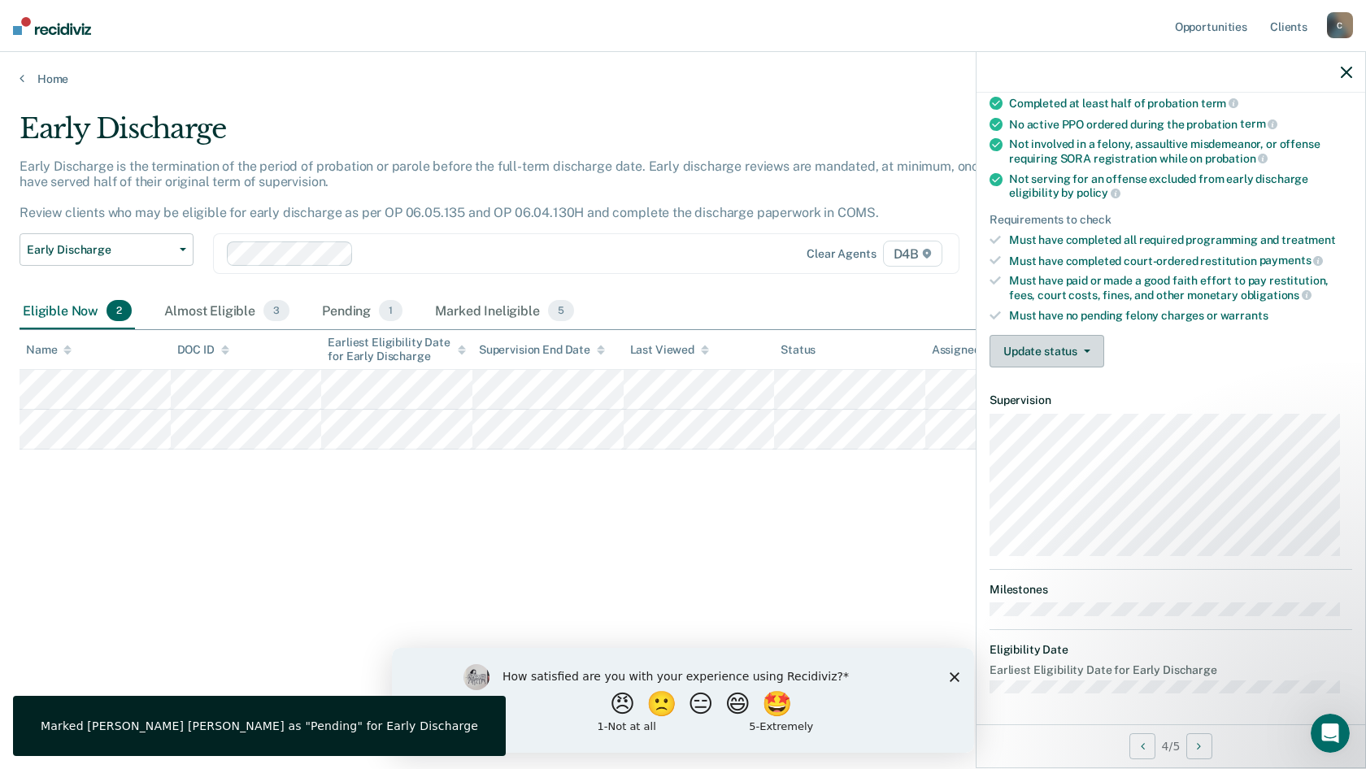
click at [1071, 350] on button "Update status" at bounding box center [1046, 351] width 115 height 33
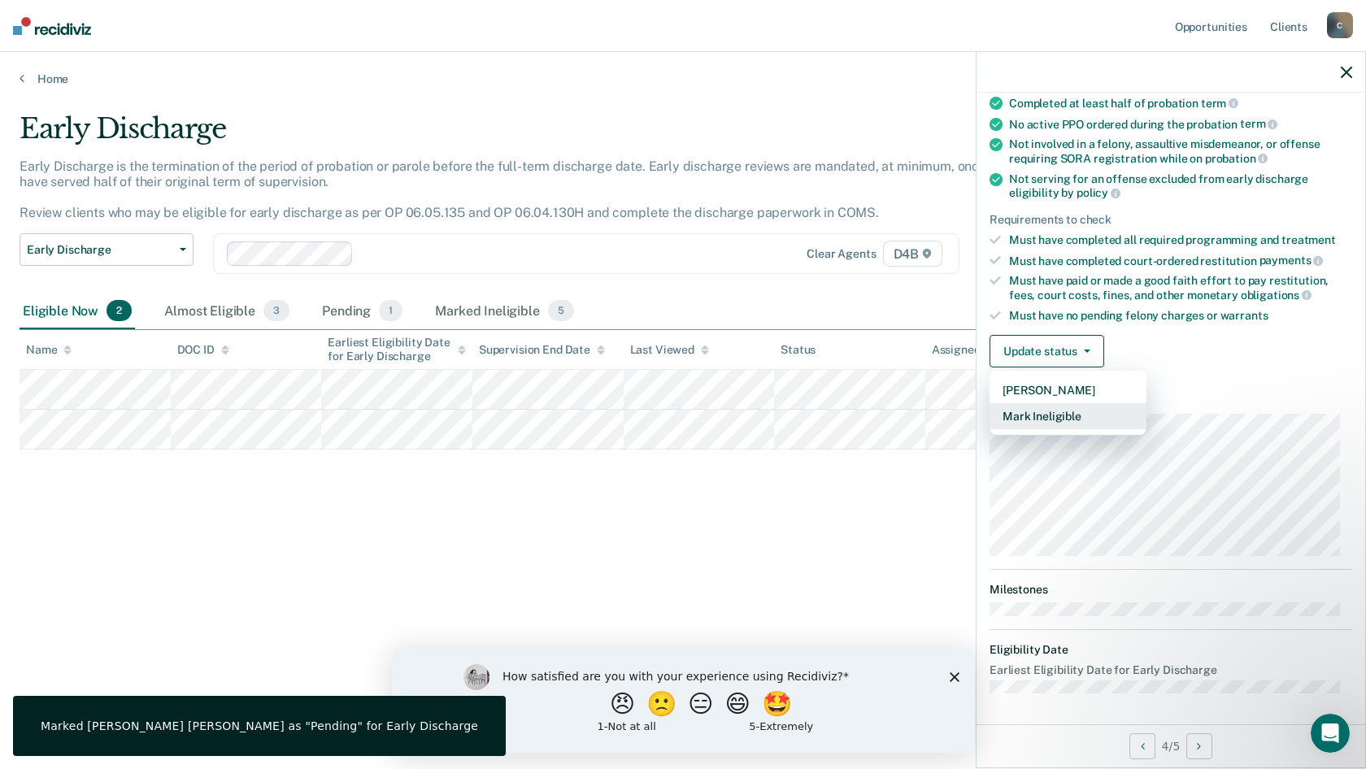
click at [1053, 413] on button "Mark Ineligible" at bounding box center [1067, 416] width 157 height 26
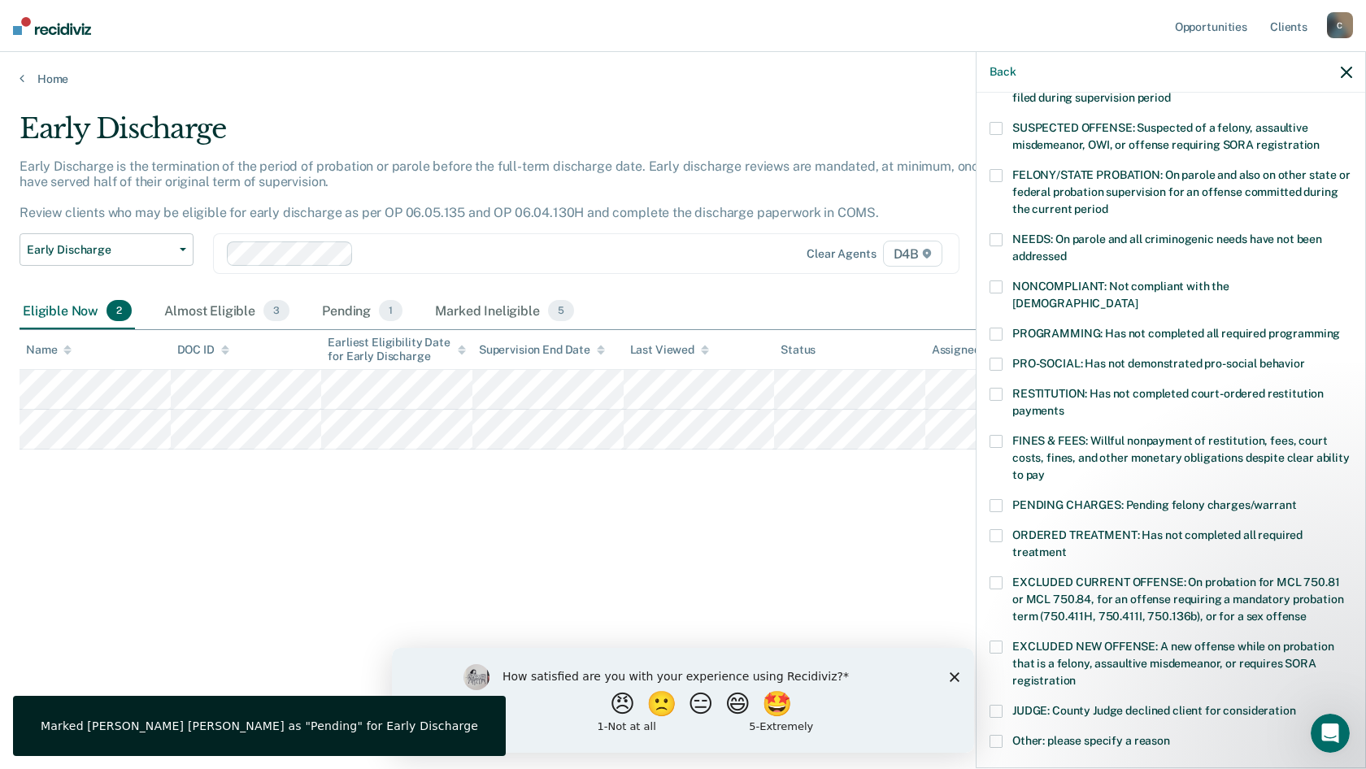
click at [998, 435] on span at bounding box center [995, 441] width 13 height 13
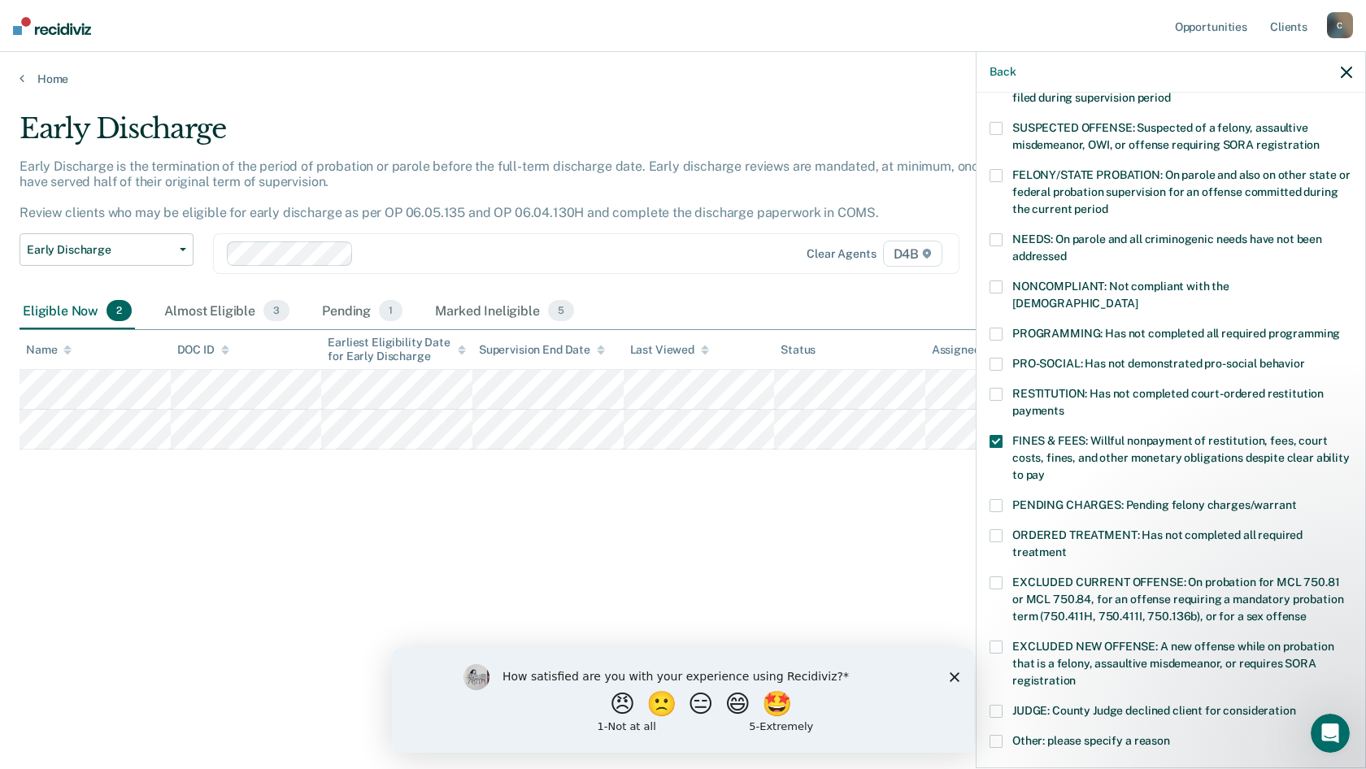
drag, startPoint x: 1350, startPoint y: 423, endPoint x: 1365, endPoint y: 647, distance: 224.8
click at [1352, 647] on div "Back AR Which of the following requirements has [PERSON_NAME] not met? [MEDICAL…" at bounding box center [1170, 409] width 390 height 717
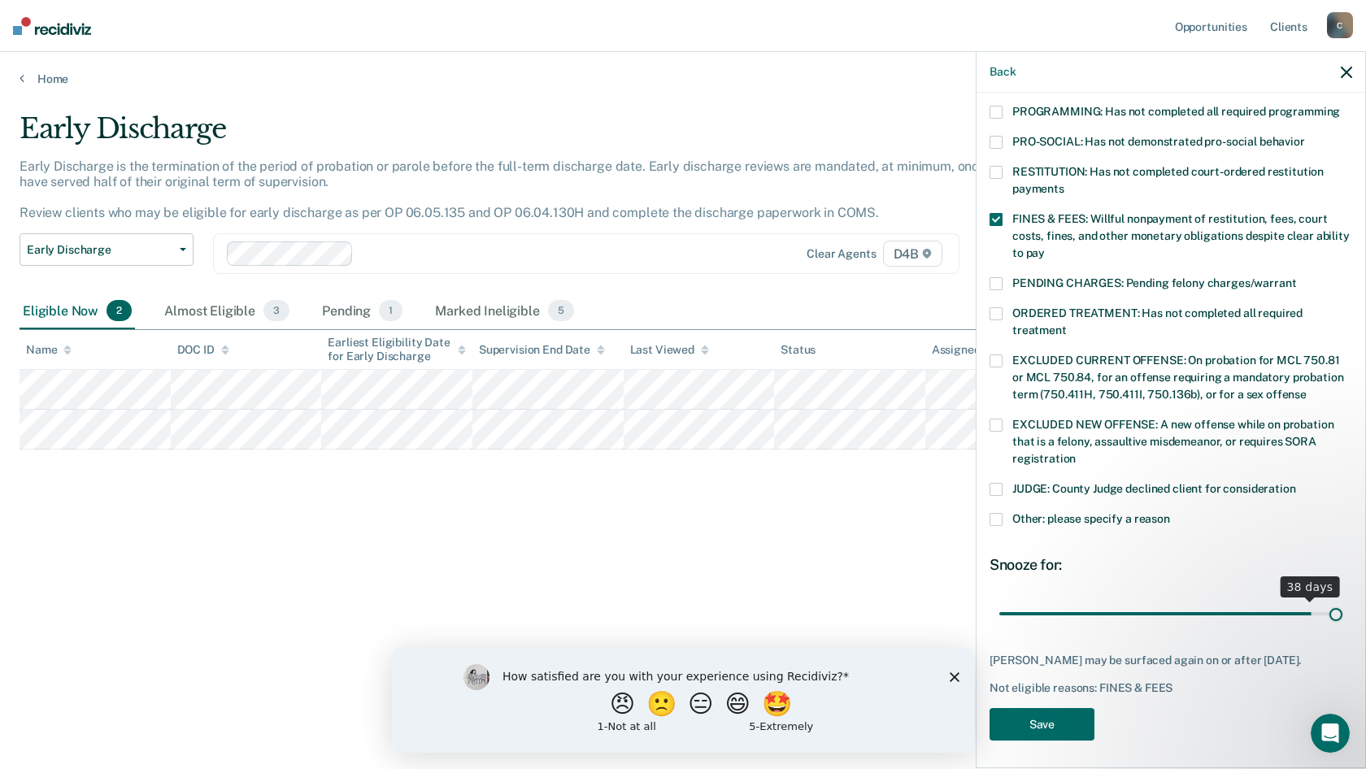
scroll to position [350, 0]
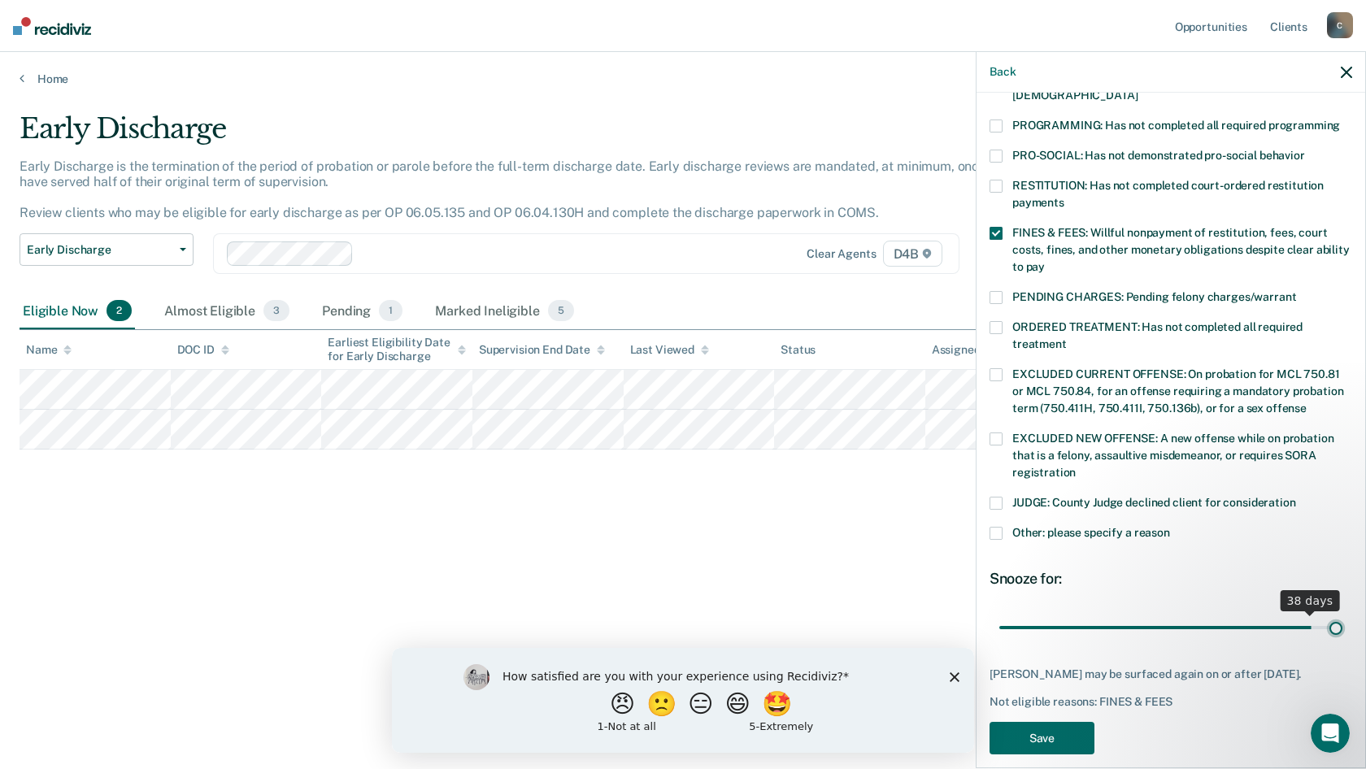
drag, startPoint x: 1239, startPoint y: 593, endPoint x: 1343, endPoint y: 607, distance: 105.0
type input "41"
click at [1342, 613] on input "range" at bounding box center [1170, 627] width 343 height 28
drag, startPoint x: 1327, startPoint y: 611, endPoint x: 1365, endPoint y: 604, distance: 38.1
click at [1342, 613] on input "range" at bounding box center [1170, 627] width 343 height 28
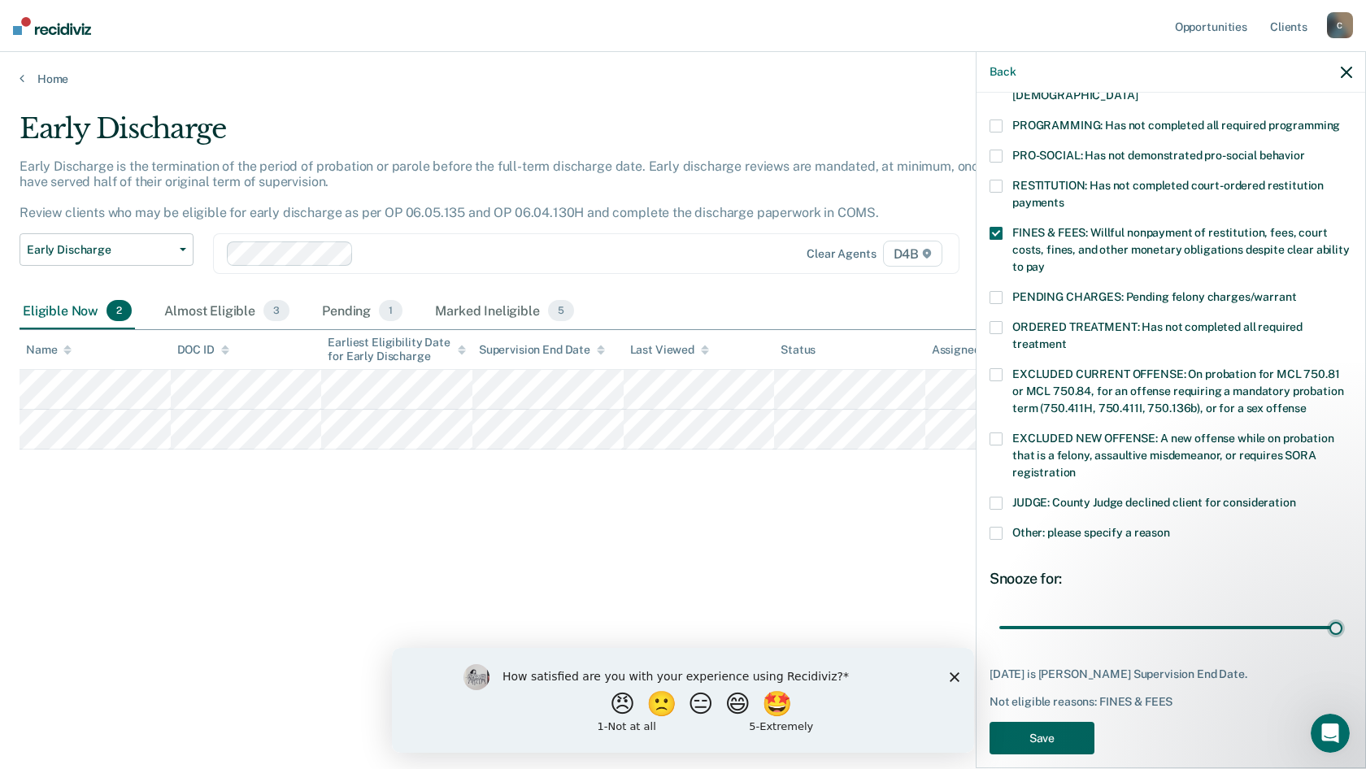
click at [1044, 725] on button "Save" at bounding box center [1041, 738] width 105 height 33
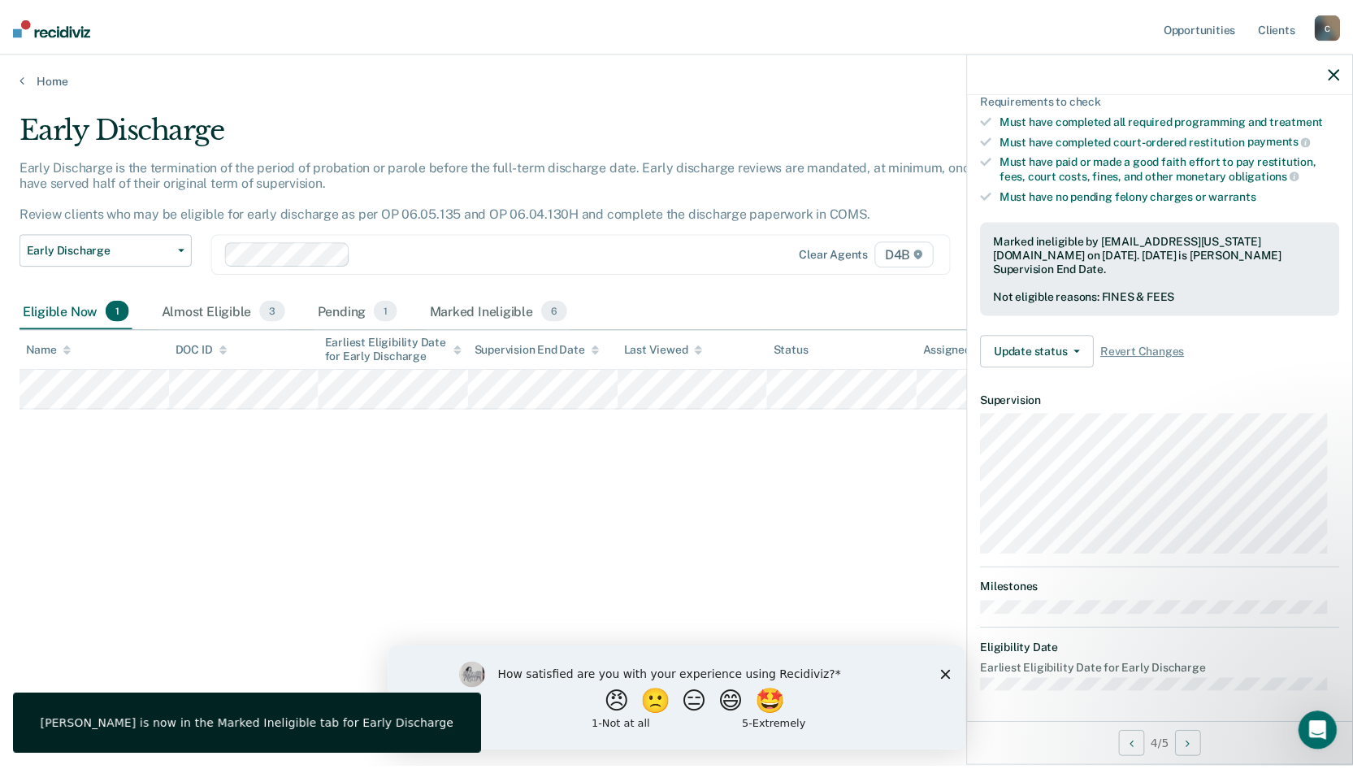
scroll to position [159, 0]
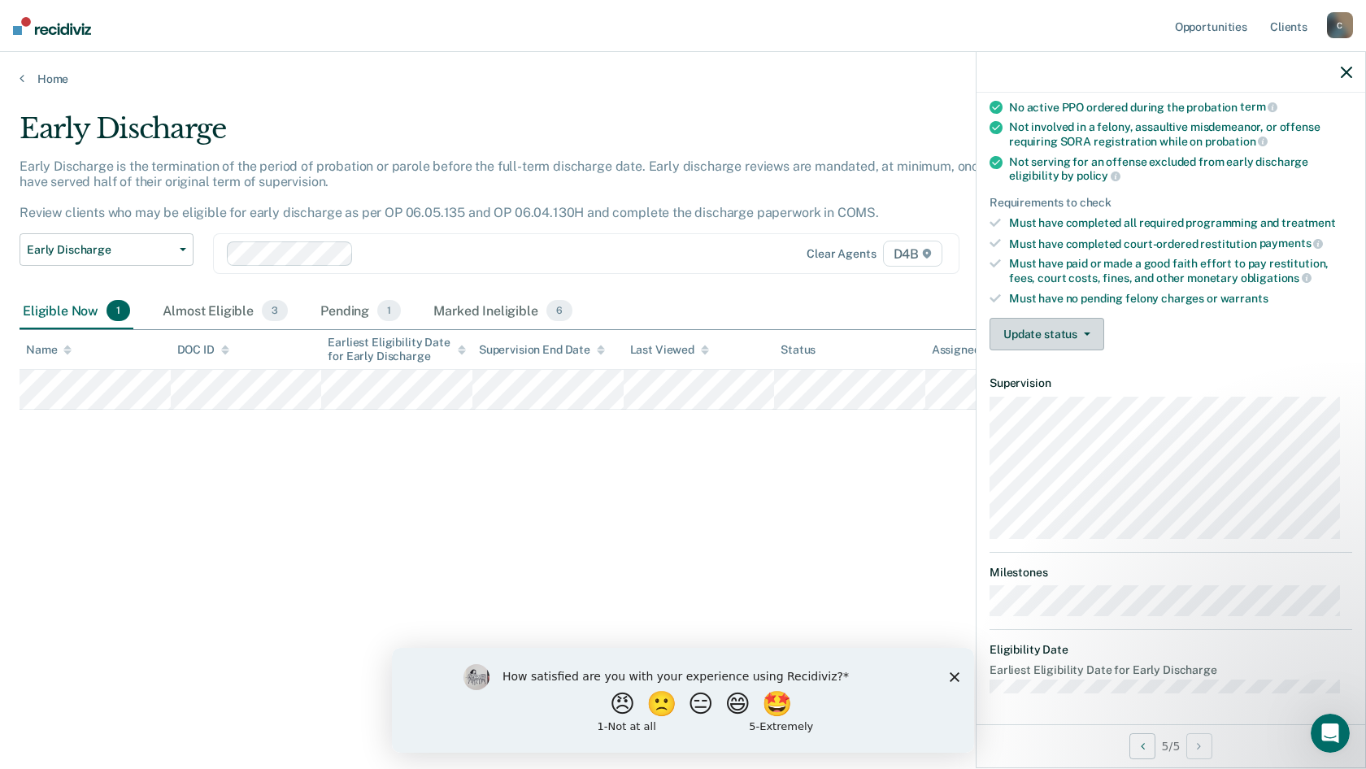
click at [1076, 326] on button "Update status" at bounding box center [1046, 334] width 115 height 33
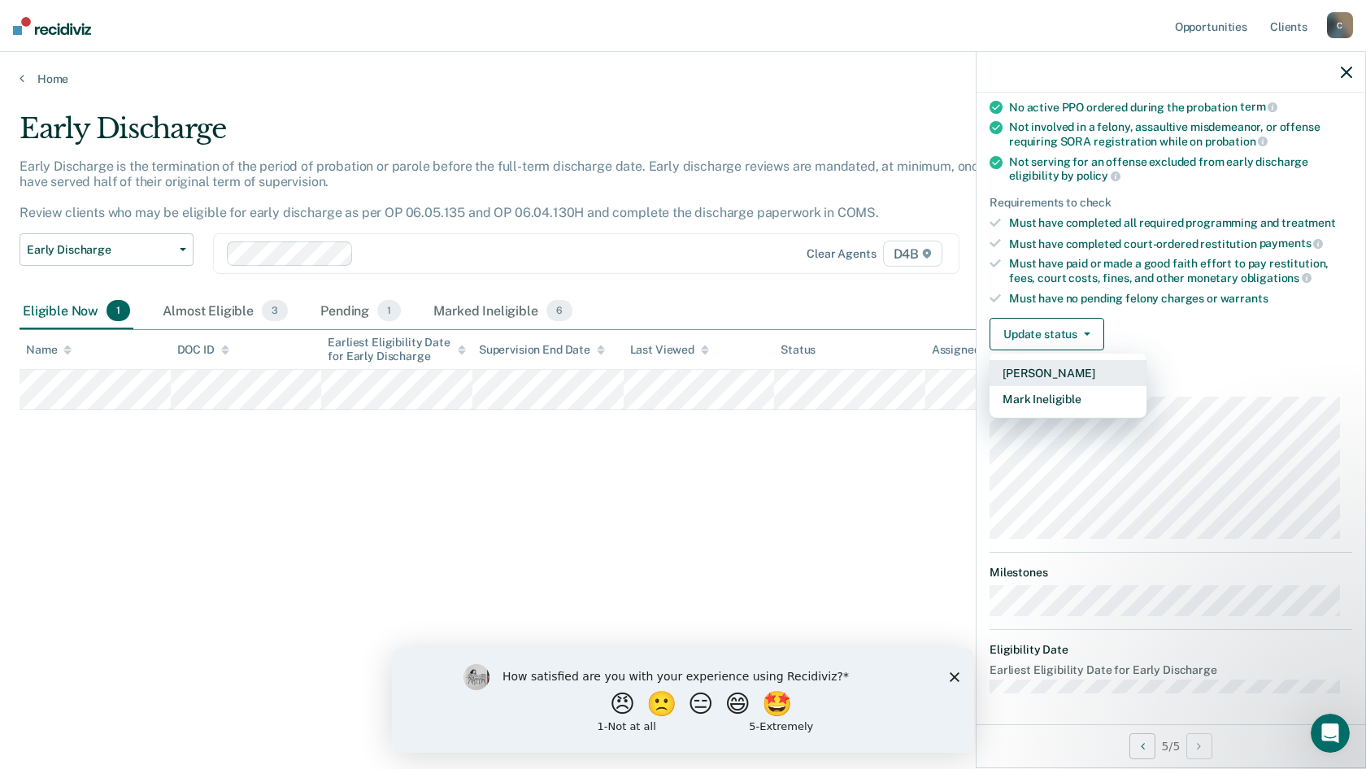
click at [1057, 374] on button "[PERSON_NAME]" at bounding box center [1067, 373] width 157 height 26
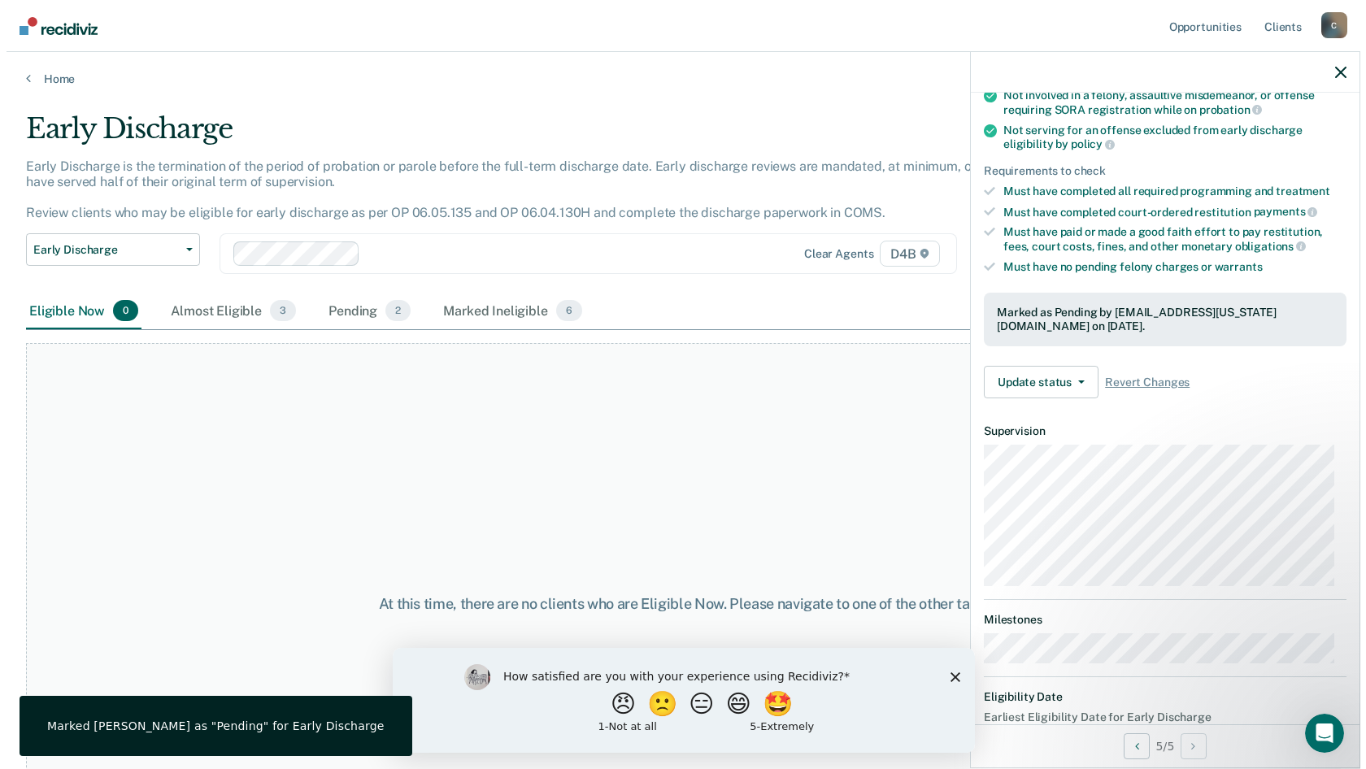
scroll to position [238, 0]
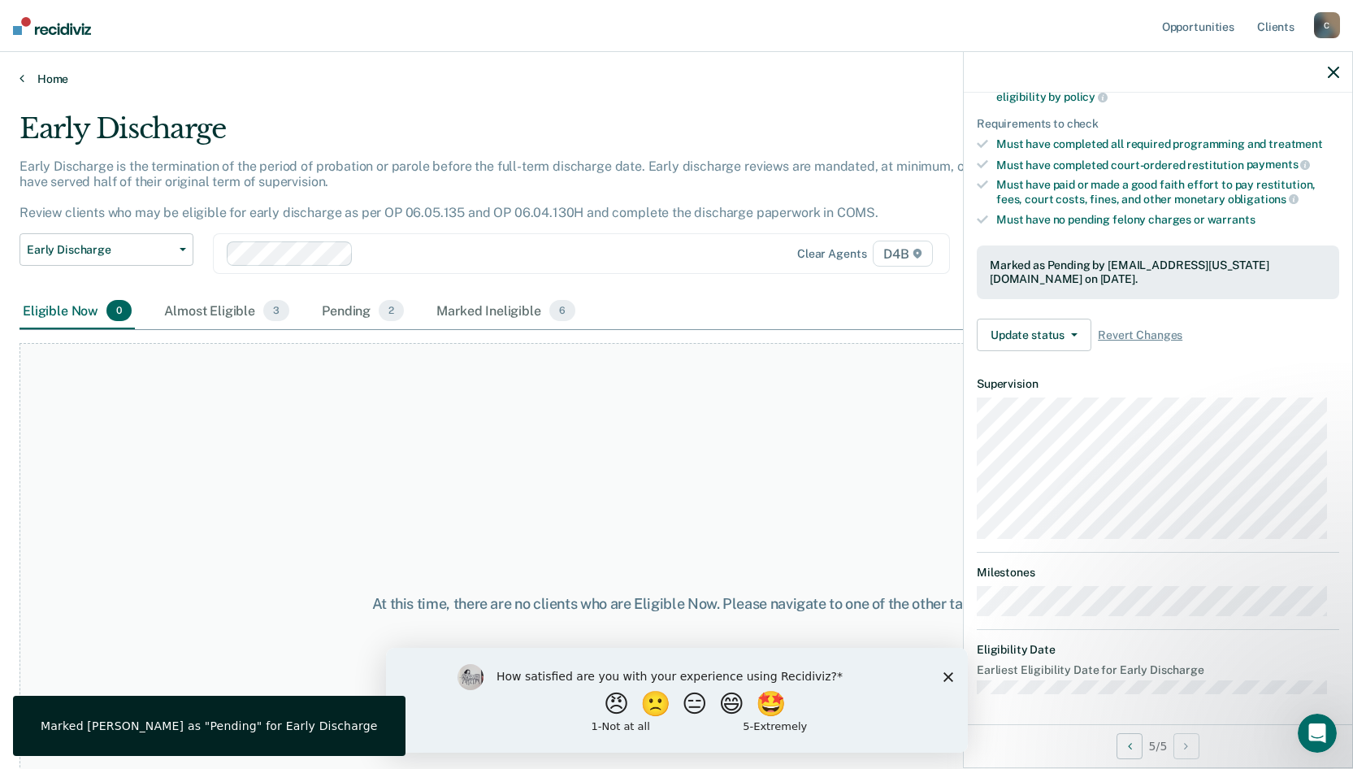
click at [28, 82] on link "Home" at bounding box center [677, 79] width 1314 height 15
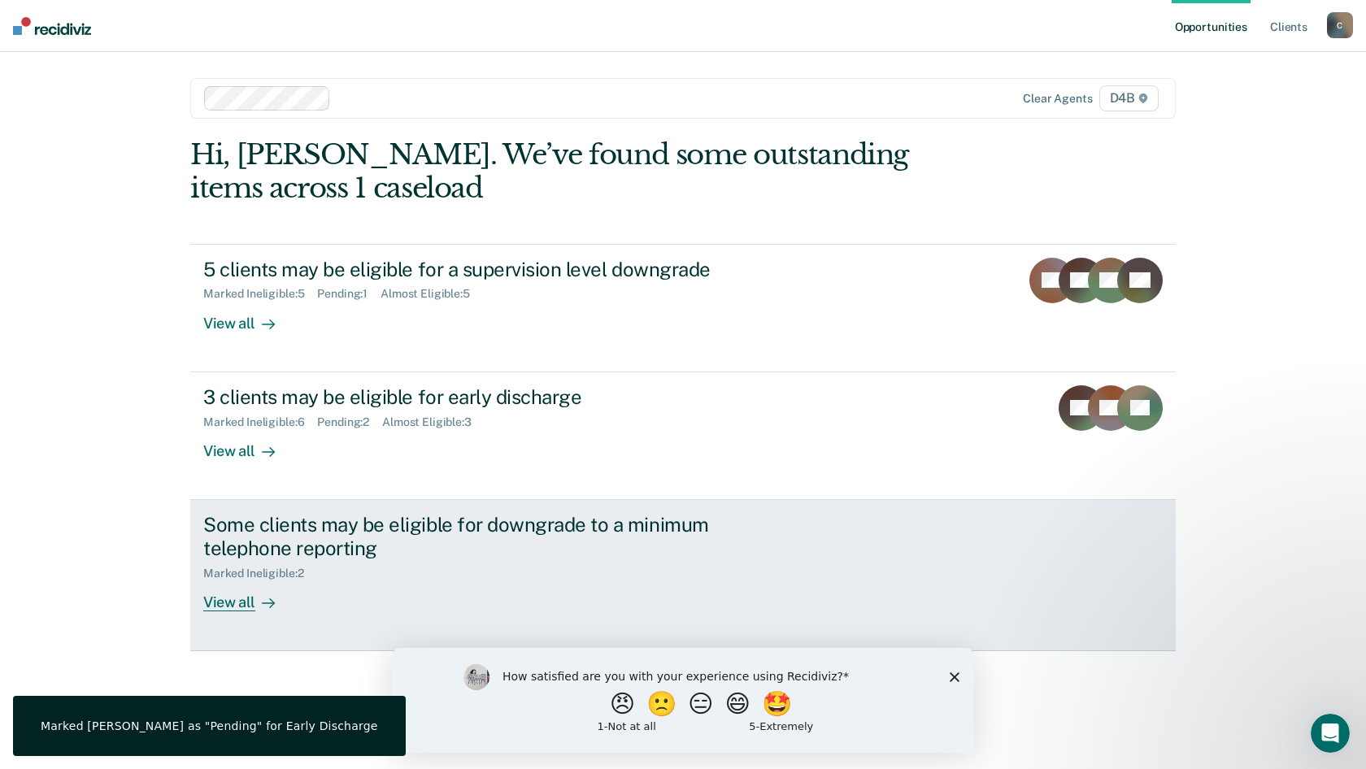
click at [353, 522] on div "Some clients may be eligible for downgrade to a minimum telephone reporting" at bounding box center [488, 536] width 571 height 47
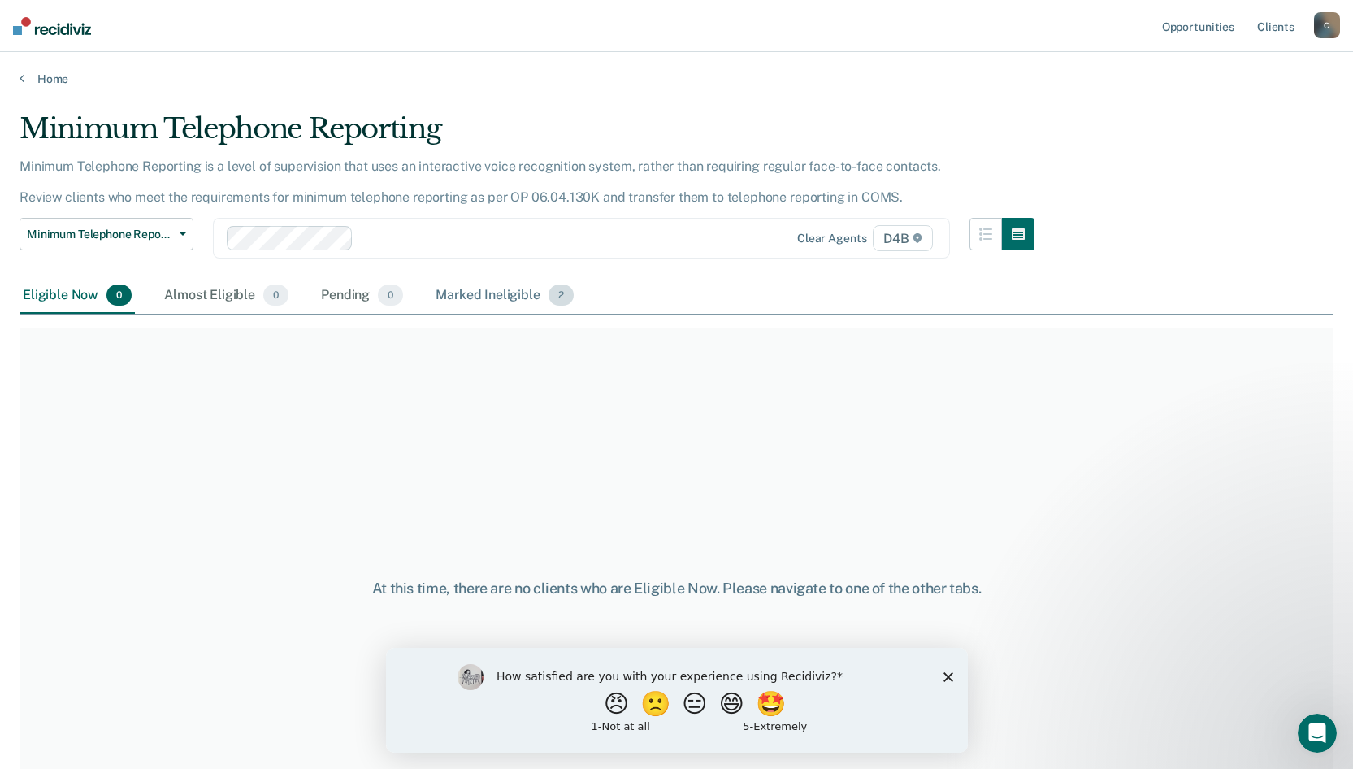
click at [559, 293] on span "2" at bounding box center [561, 294] width 25 height 21
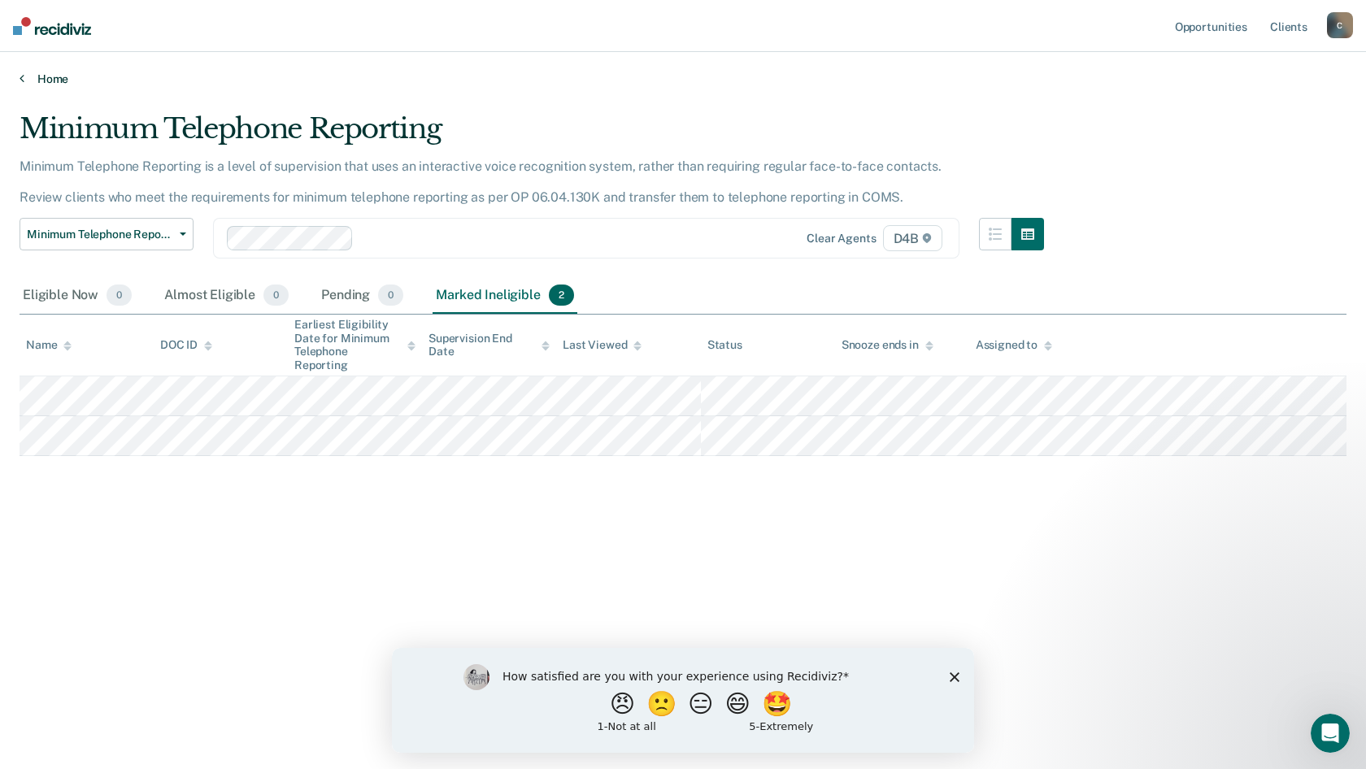
click at [46, 79] on link "Home" at bounding box center [683, 79] width 1327 height 15
